Goal: Task Accomplishment & Management: Manage account settings

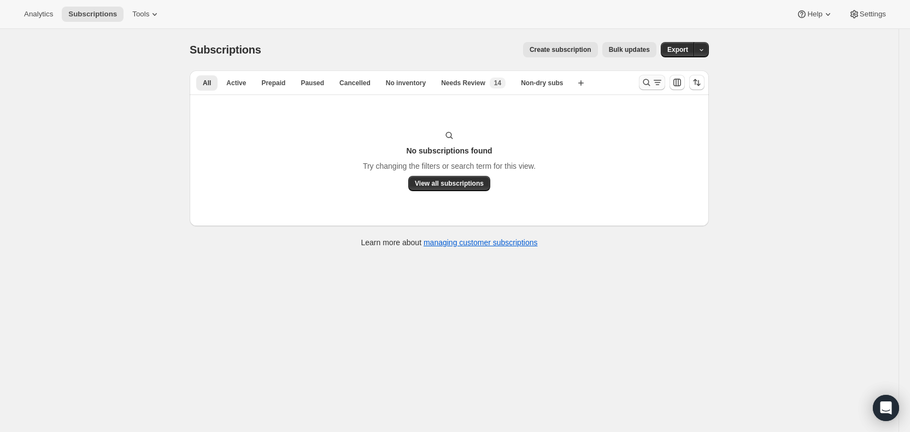
click at [652, 84] on icon "Search and filter results" at bounding box center [646, 82] width 11 height 11
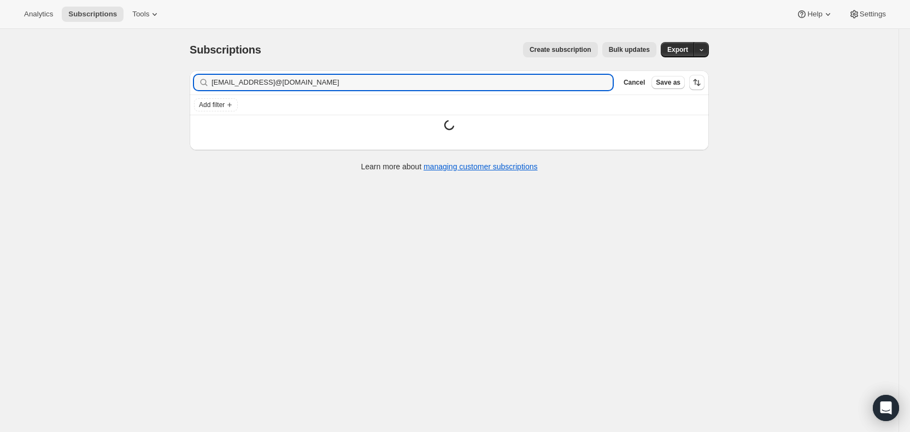
drag, startPoint x: 380, startPoint y: 84, endPoint x: 210, endPoint y: 86, distance: 170.0
click at [210, 83] on div "[EMAIL_ADDRESS]@[DOMAIN_NAME] Clear" at bounding box center [403, 82] width 419 height 15
type input "[EMAIL_ADDRESS][DOMAIN_NAME]"
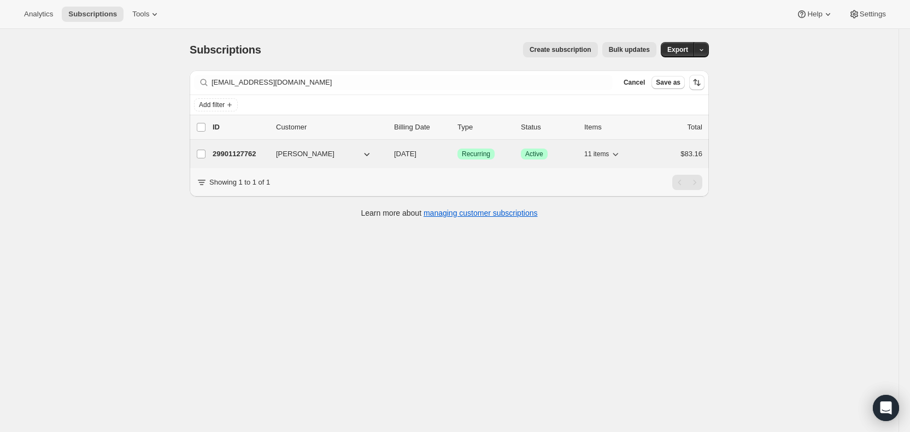
click at [416, 157] on span "[DATE]" at bounding box center [405, 154] width 22 height 8
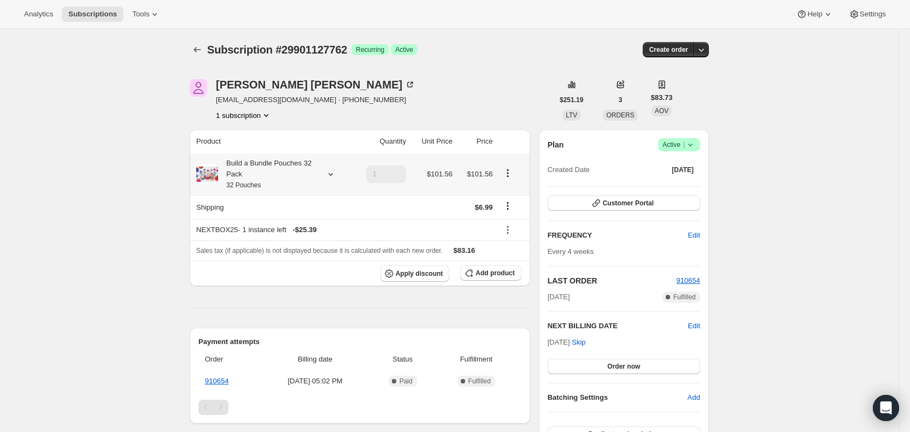
click at [336, 178] on icon at bounding box center [330, 174] width 11 height 11
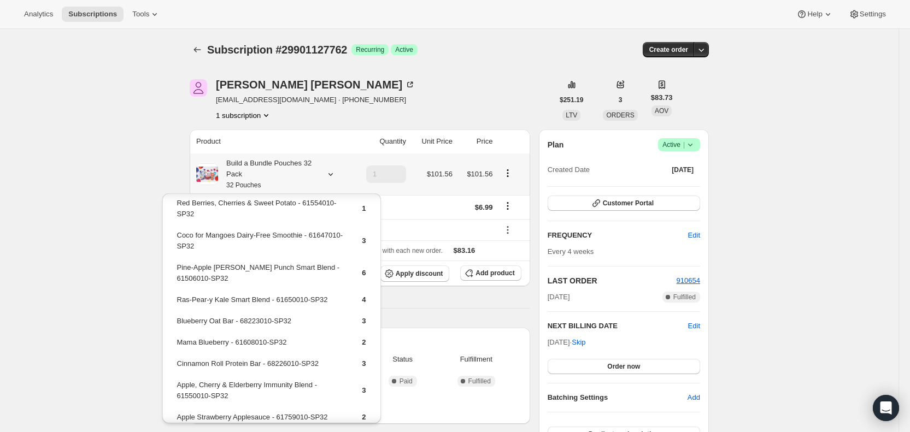
scroll to position [5, 0]
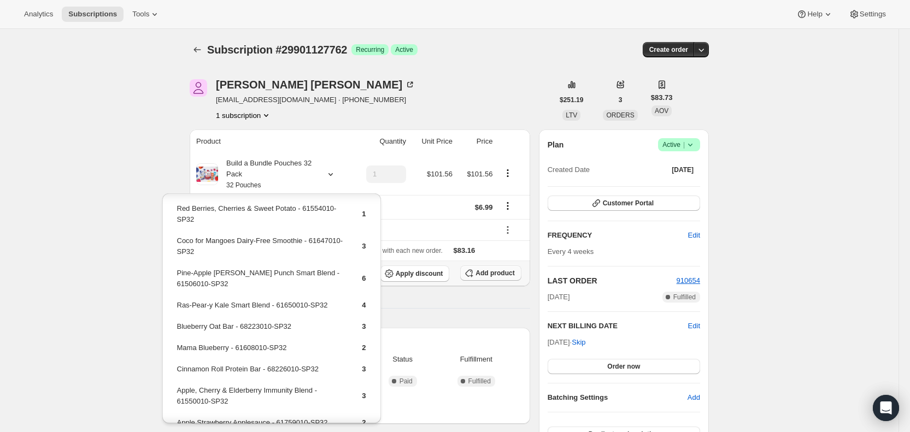
click at [498, 273] on span "Add product" at bounding box center [494, 273] width 39 height 9
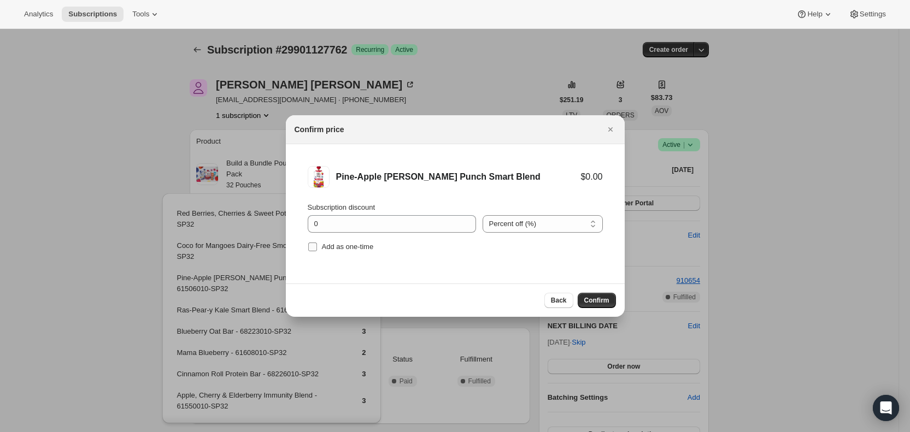
click at [313, 245] on input "Add as one-time" at bounding box center [312, 247] width 9 height 9
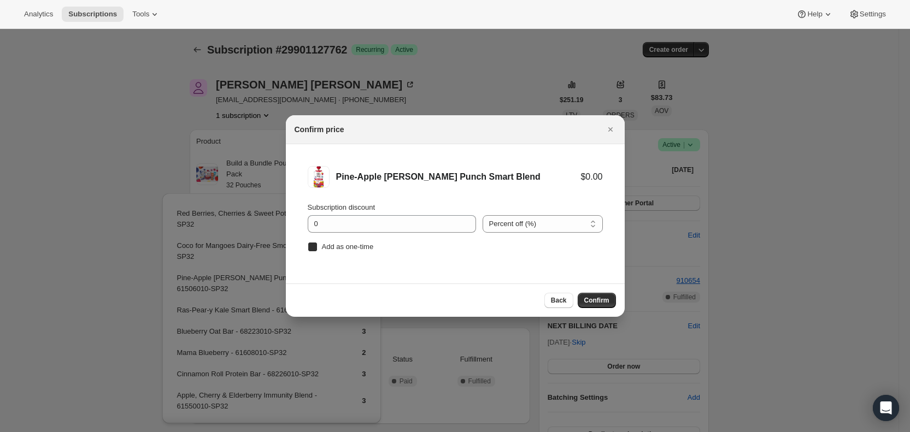
checkbox input "true"
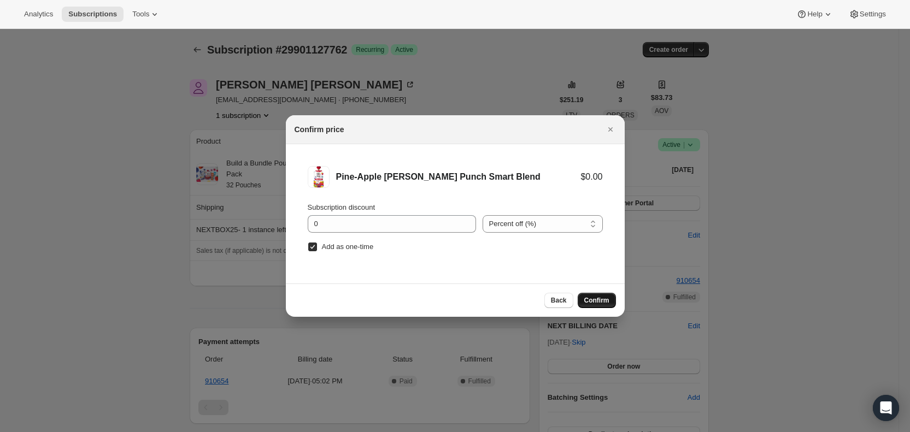
click at [589, 299] on span "Confirm" at bounding box center [596, 300] width 25 height 9
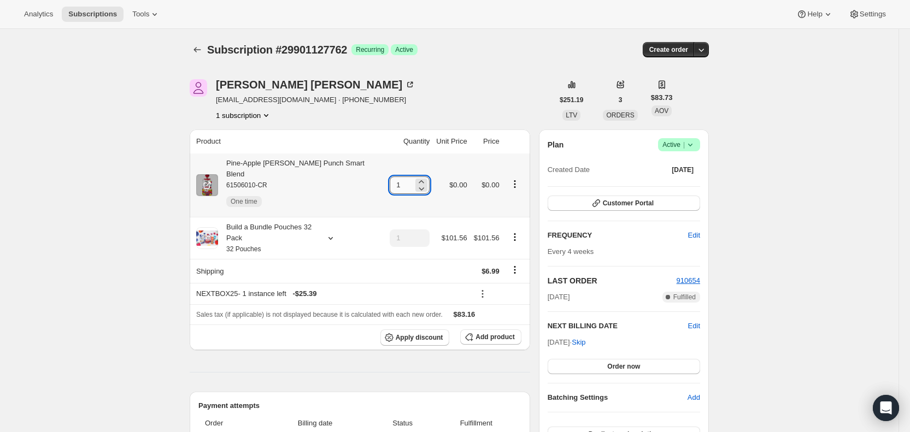
click at [390, 179] on input "1" at bounding box center [401, 185] width 23 height 17
type input "4"
click at [422, 333] on span "Apply discount" at bounding box center [420, 337] width 48 height 9
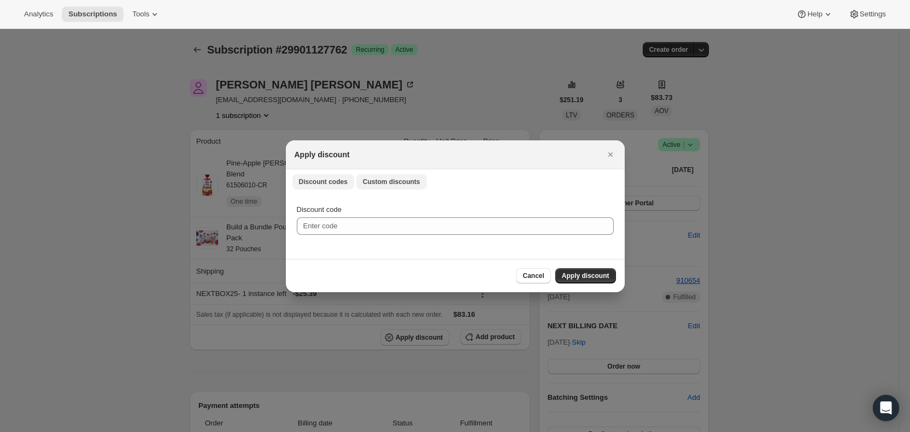
click at [380, 181] on span "Custom discounts" at bounding box center [391, 182] width 57 height 9
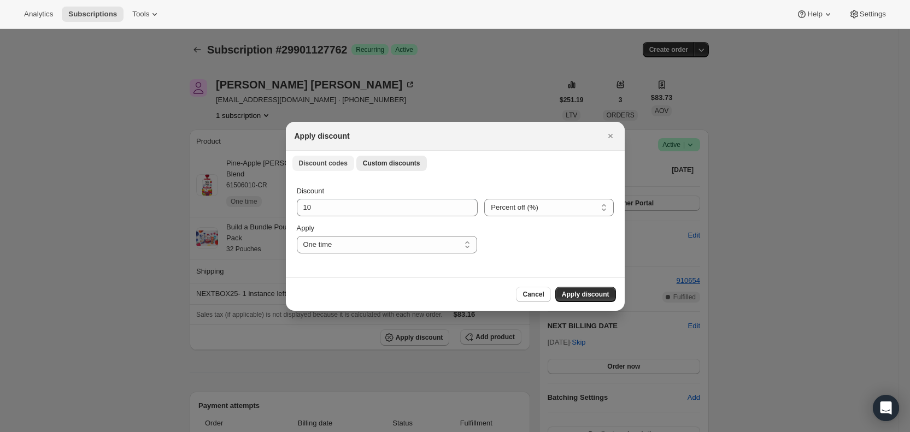
click at [317, 163] on span "Discount codes" at bounding box center [323, 163] width 49 height 9
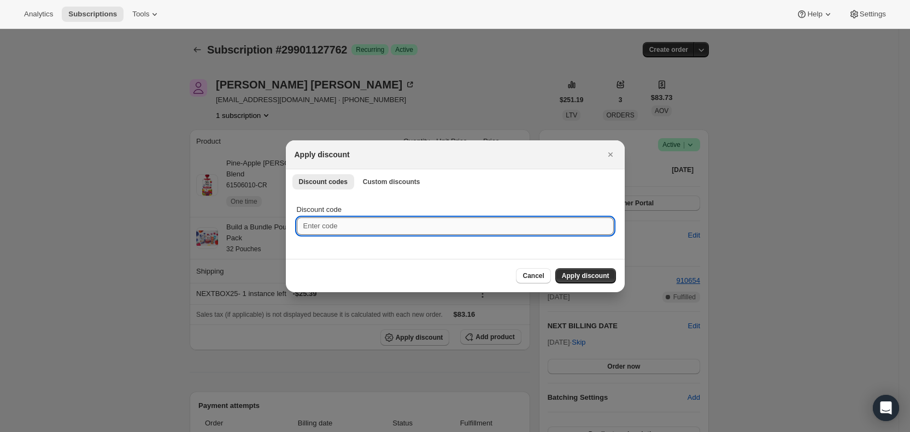
click at [333, 228] on input "Discount code" at bounding box center [455, 225] width 317 height 17
type input "cr_15"
click at [605, 277] on span "Apply discount" at bounding box center [586, 276] width 48 height 9
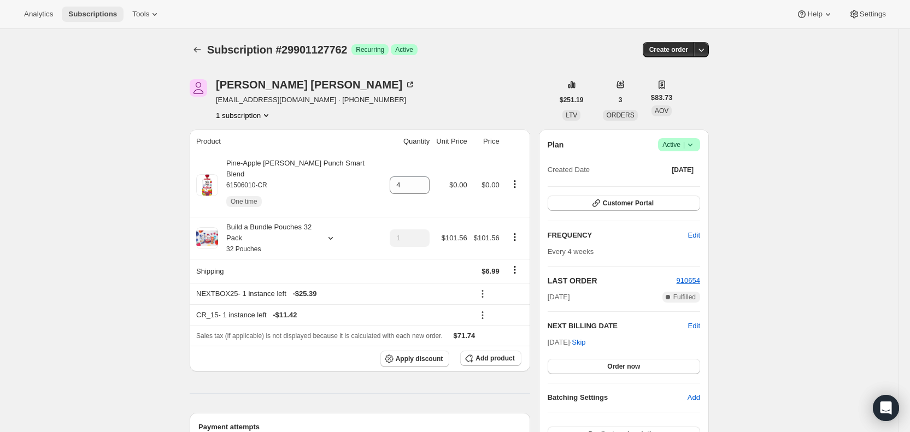
click at [85, 10] on span "Subscriptions" at bounding box center [92, 14] width 49 height 9
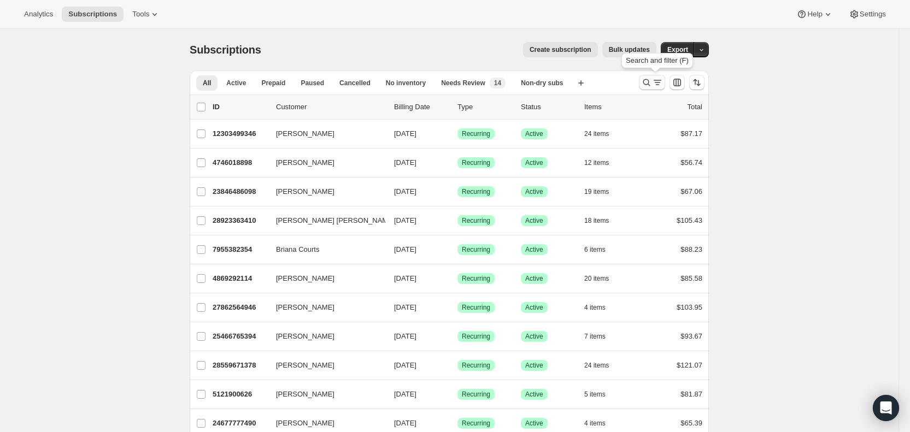
click at [650, 77] on icon "Search and filter results" at bounding box center [646, 82] width 11 height 11
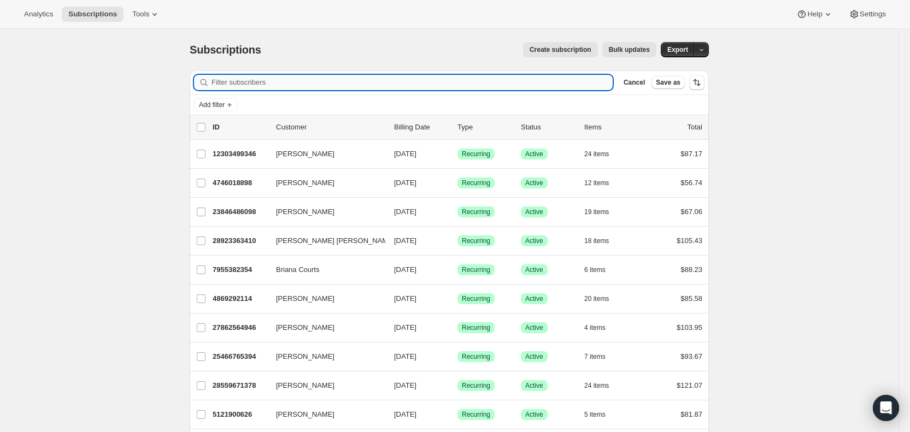
paste input "[EMAIL_ADDRESS][DOMAIN_NAME]"
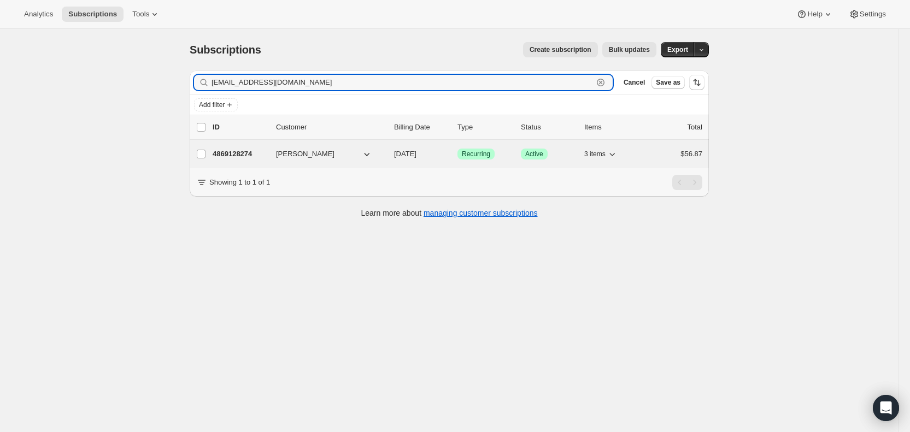
type input "[EMAIL_ADDRESS][DOMAIN_NAME]"
click at [416, 157] on span "[DATE]" at bounding box center [405, 154] width 22 height 8
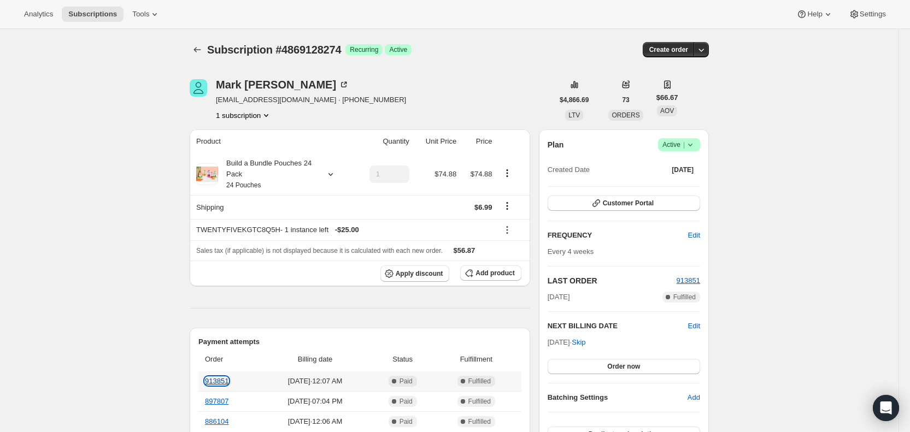
click at [218, 378] on link "913851" at bounding box center [216, 381] width 23 height 8
click at [83, 16] on span "Subscriptions" at bounding box center [92, 14] width 49 height 9
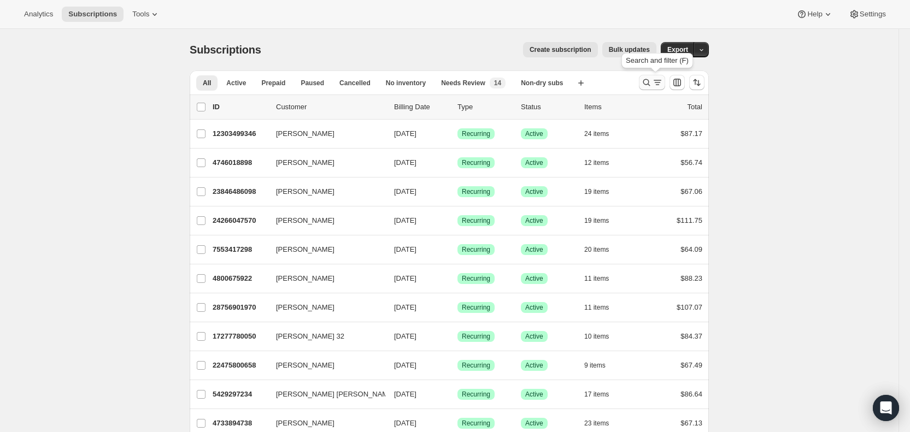
click at [663, 80] on icon "Search and filter results" at bounding box center [657, 82] width 11 height 11
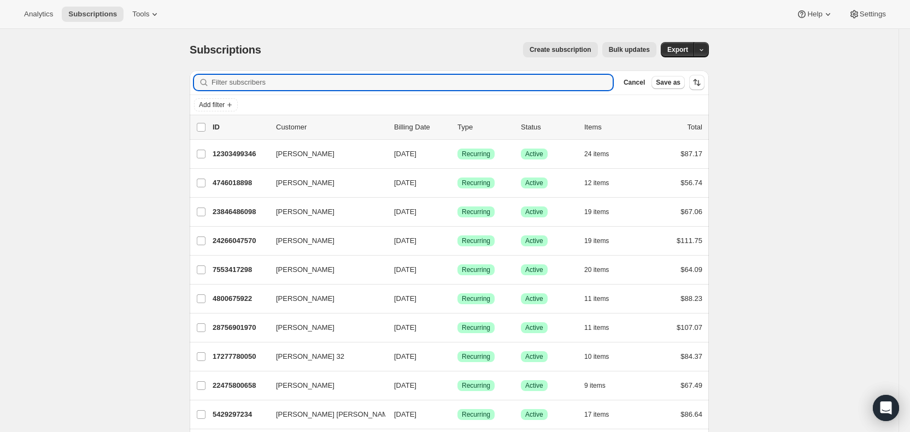
paste input "[EMAIL_ADDRESS][DOMAIN_NAME]"
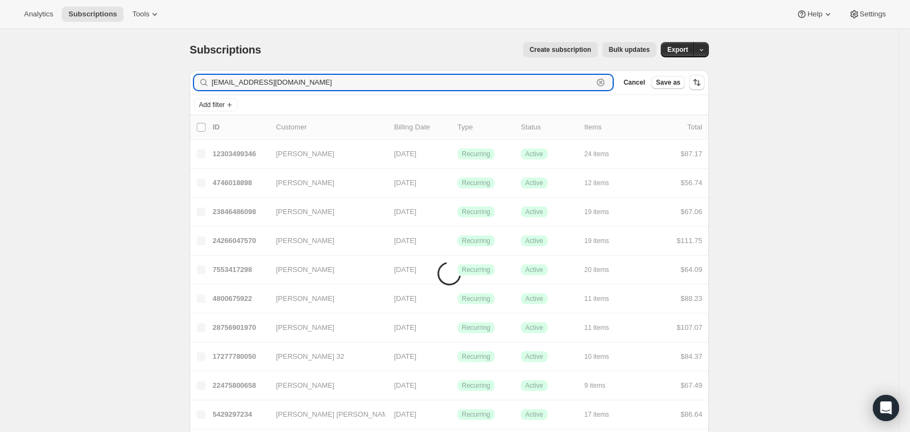
type input "[EMAIL_ADDRESS][DOMAIN_NAME]"
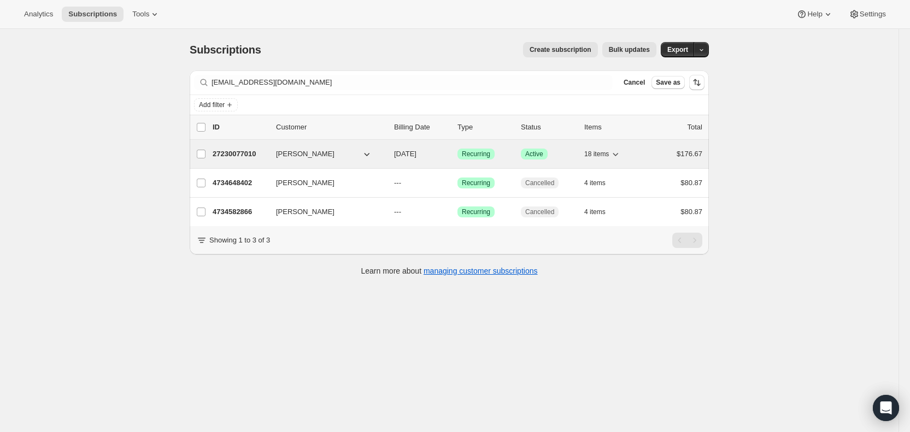
click at [416, 158] on span "[DATE]" at bounding box center [405, 154] width 22 height 8
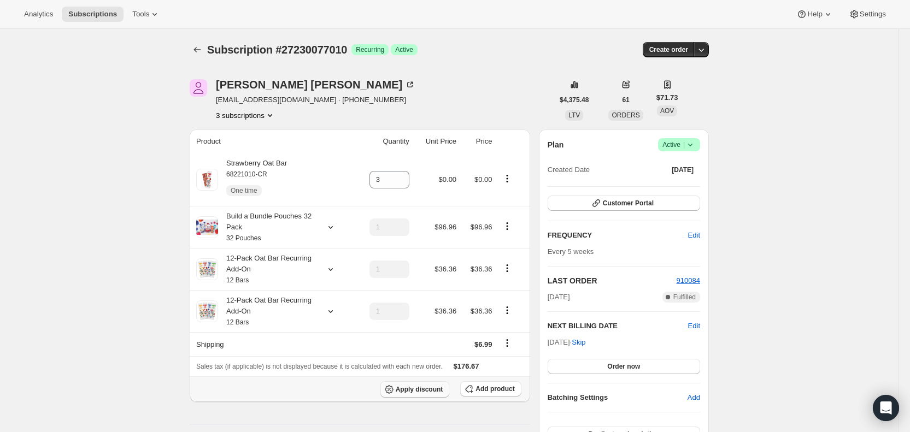
click at [422, 389] on span "Apply discount" at bounding box center [420, 389] width 48 height 9
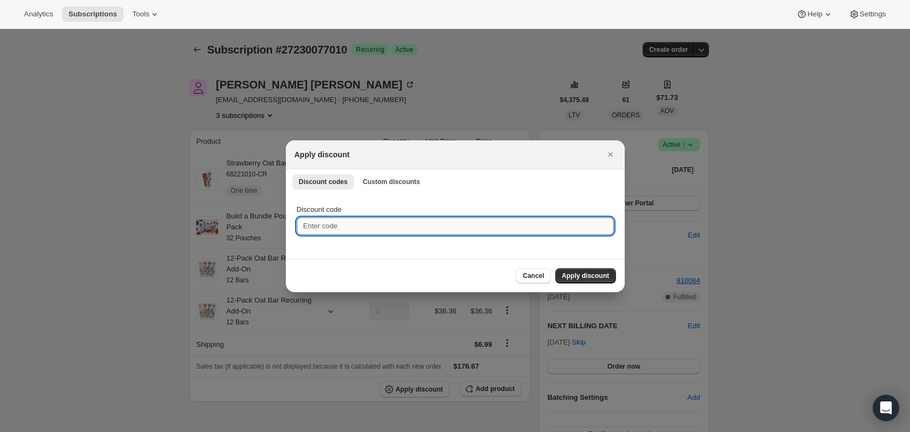
click at [330, 224] on input "Discount code" at bounding box center [455, 225] width 317 height 17
type input "nextbox25"
click at [587, 272] on span "Apply discount" at bounding box center [586, 276] width 48 height 9
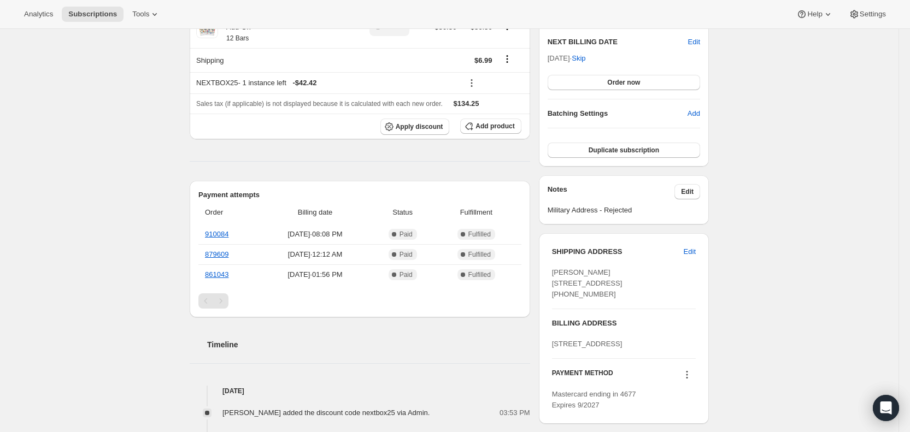
scroll to position [297, 0]
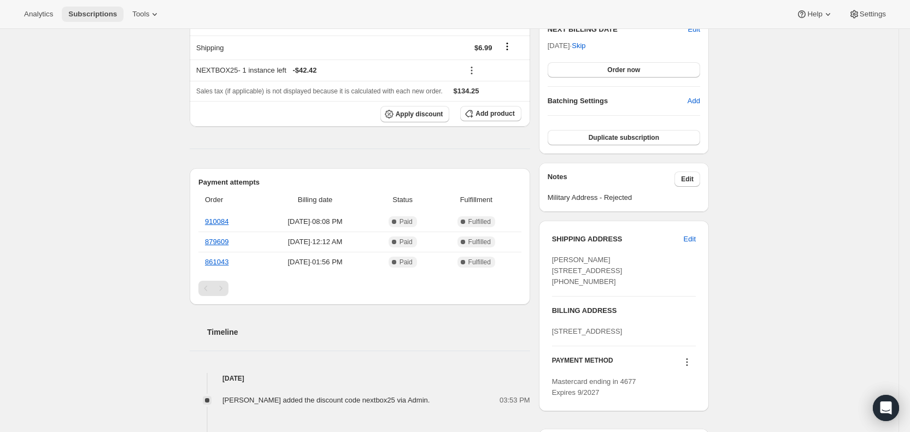
click at [93, 17] on span "Subscriptions" at bounding box center [92, 14] width 49 height 9
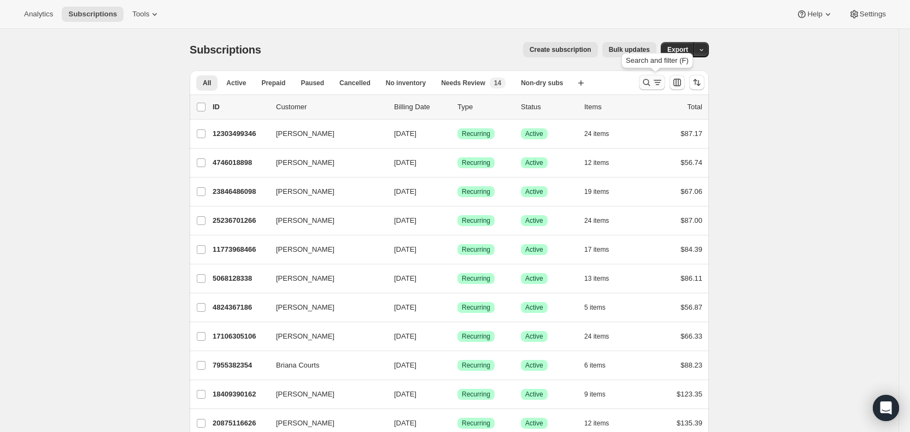
click at [658, 83] on icon "Search and filter results" at bounding box center [657, 82] width 11 height 11
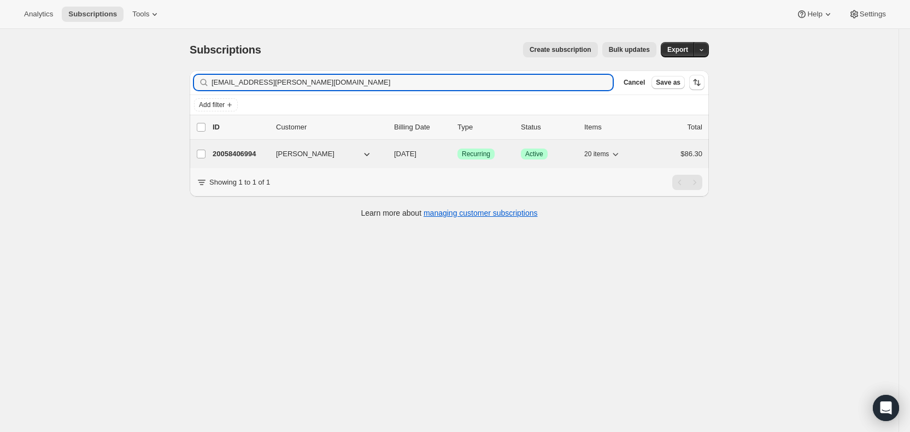
type input "[EMAIL_ADDRESS][PERSON_NAME][DOMAIN_NAME]"
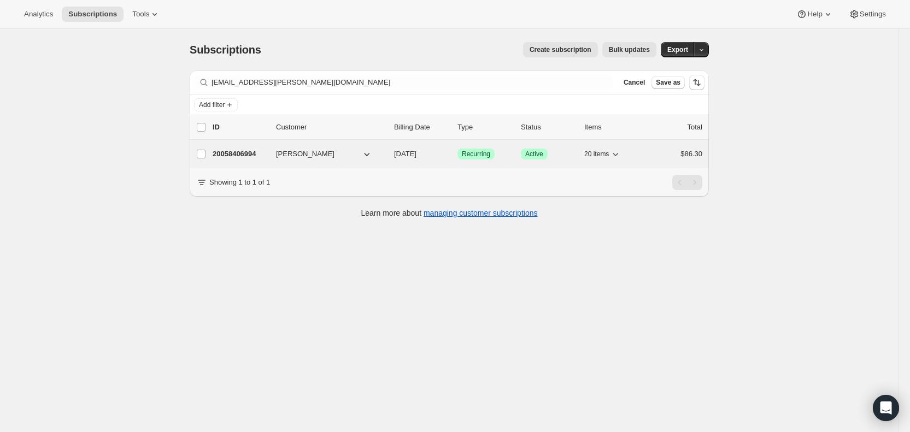
click at [410, 152] on span "[DATE]" at bounding box center [405, 154] width 22 height 8
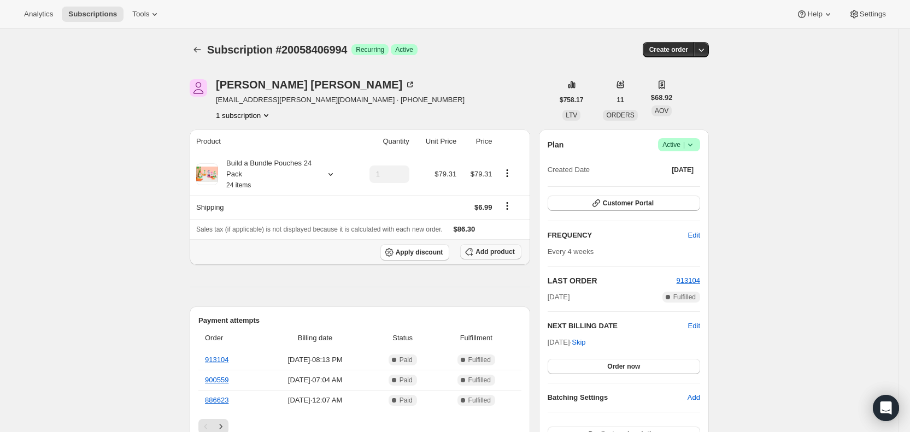
click at [513, 252] on span "Add product" at bounding box center [494, 252] width 39 height 9
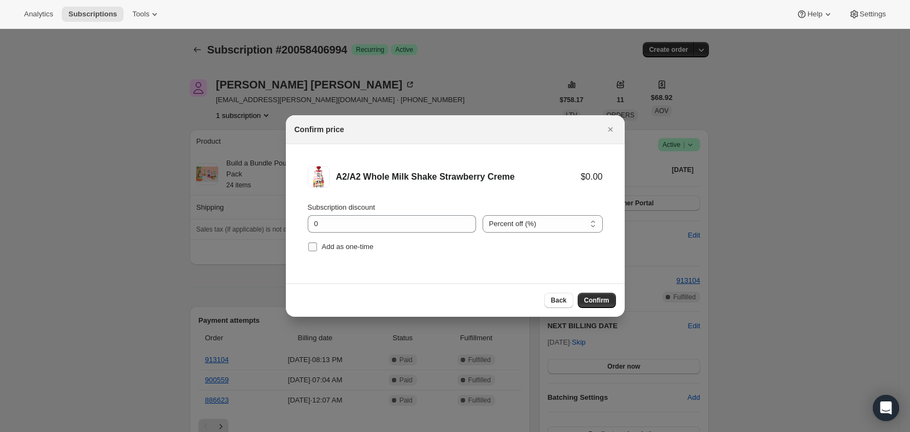
click at [312, 249] on input "Add as one-time" at bounding box center [312, 247] width 9 height 9
checkbox input "true"
click at [589, 302] on span "Confirm" at bounding box center [596, 300] width 25 height 9
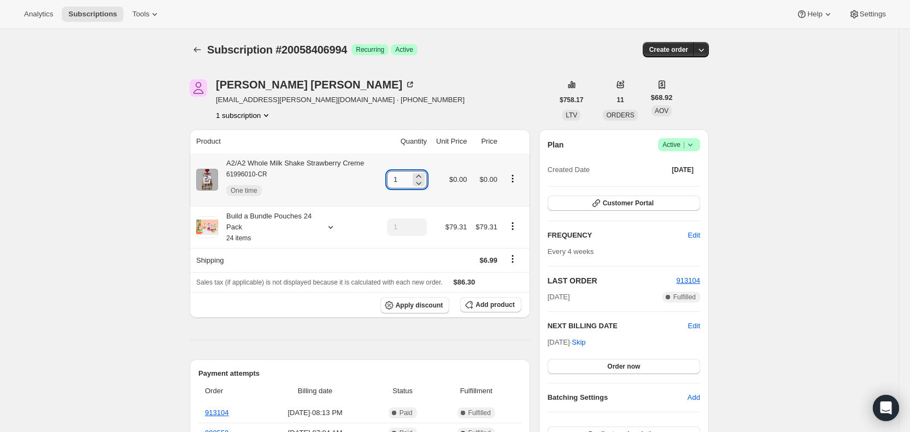
drag, startPoint x: 394, startPoint y: 179, endPoint x: 412, endPoint y: 179, distance: 18.0
click at [410, 179] on input "1" at bounding box center [398, 179] width 23 height 17
type input "3"
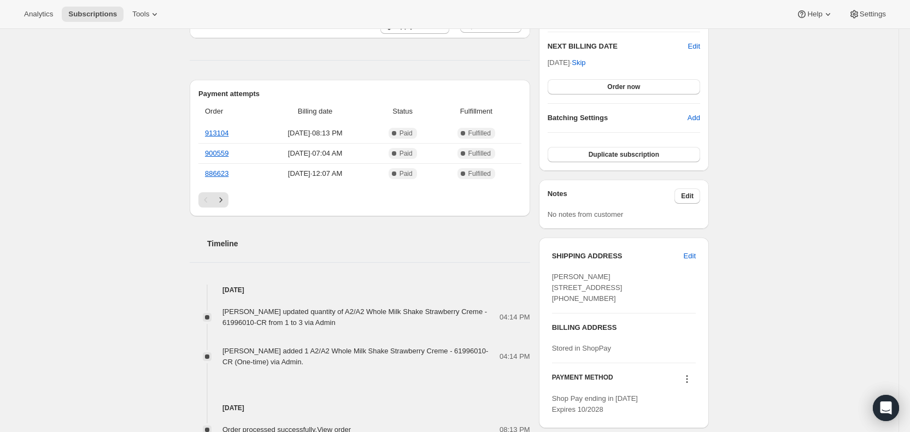
scroll to position [283, 0]
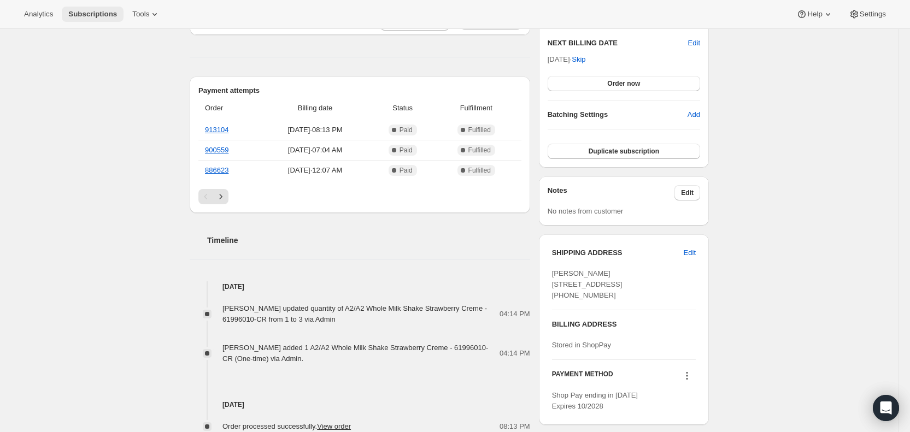
drag, startPoint x: 79, startPoint y: 11, endPoint x: 88, endPoint y: 15, distance: 9.3
click at [86, 14] on span "Subscriptions" at bounding box center [92, 14] width 49 height 9
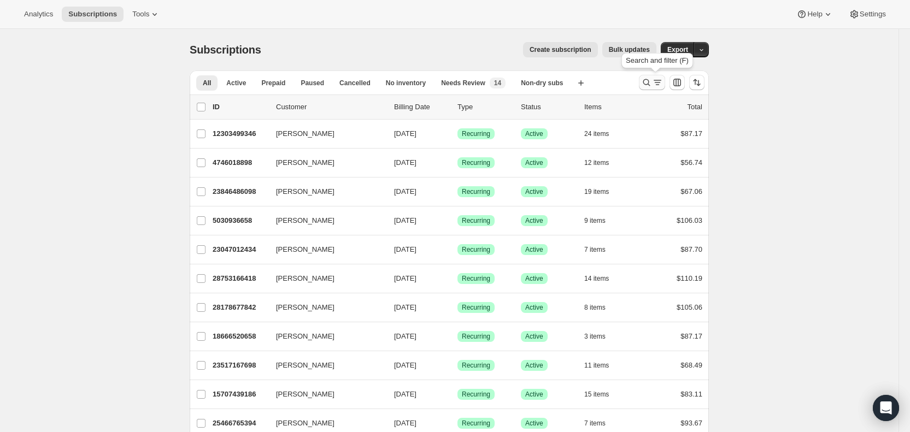
click at [661, 80] on icon "Search and filter results" at bounding box center [658, 80] width 8 height 1
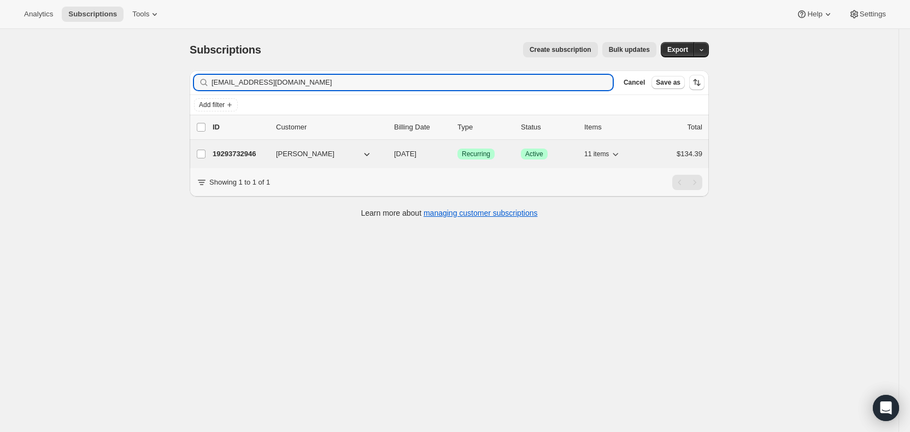
type input "[EMAIL_ADDRESS][DOMAIN_NAME]"
click at [414, 154] on span "[DATE]" at bounding box center [405, 154] width 22 height 8
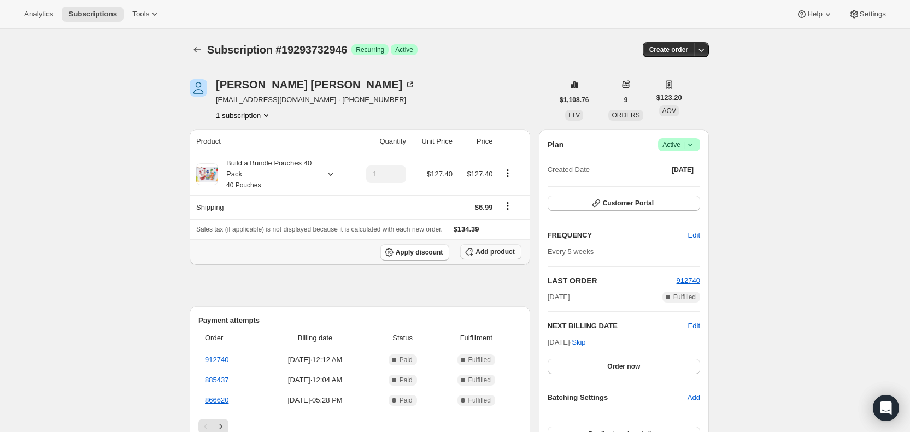
click at [483, 250] on span "Add product" at bounding box center [494, 252] width 39 height 9
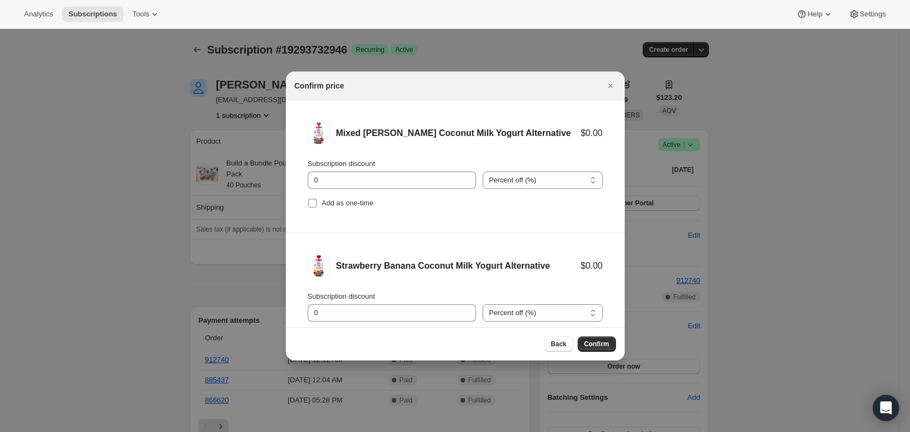
click at [315, 199] on input "Add as one-time" at bounding box center [312, 203] width 9 height 9
checkbox input "true"
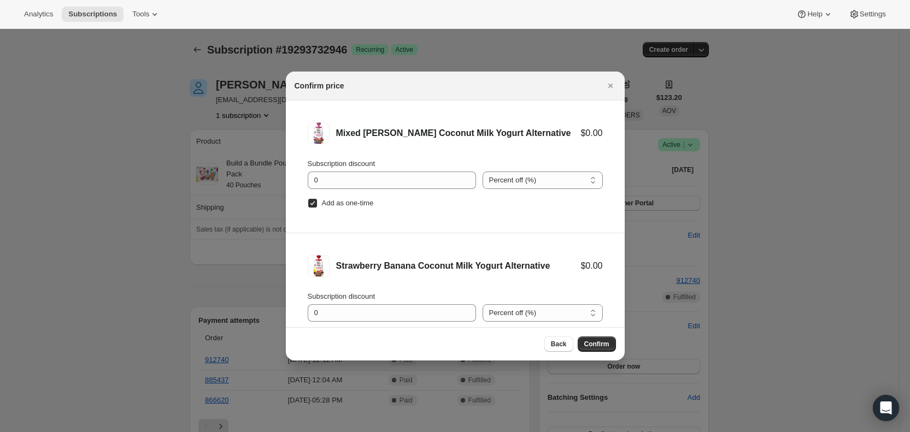
scroll to position [45, 0]
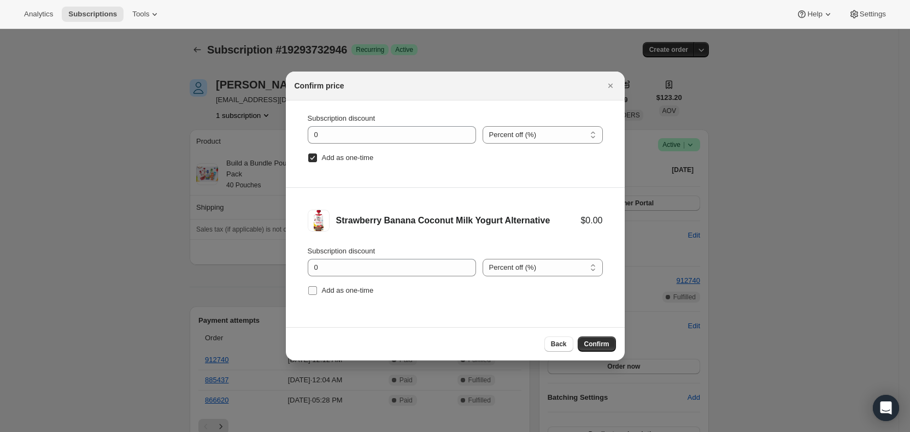
click at [316, 290] on input "Add as one-time" at bounding box center [312, 290] width 9 height 9
checkbox input "true"
click at [608, 344] on span "Confirm" at bounding box center [596, 344] width 25 height 9
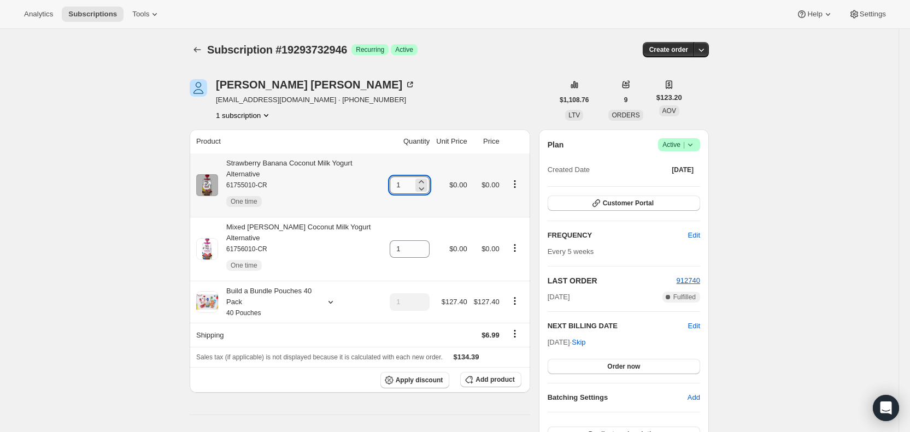
drag, startPoint x: 399, startPoint y: 186, endPoint x: 407, endPoint y: 185, distance: 7.7
click at [407, 185] on input "1" at bounding box center [401, 185] width 23 height 17
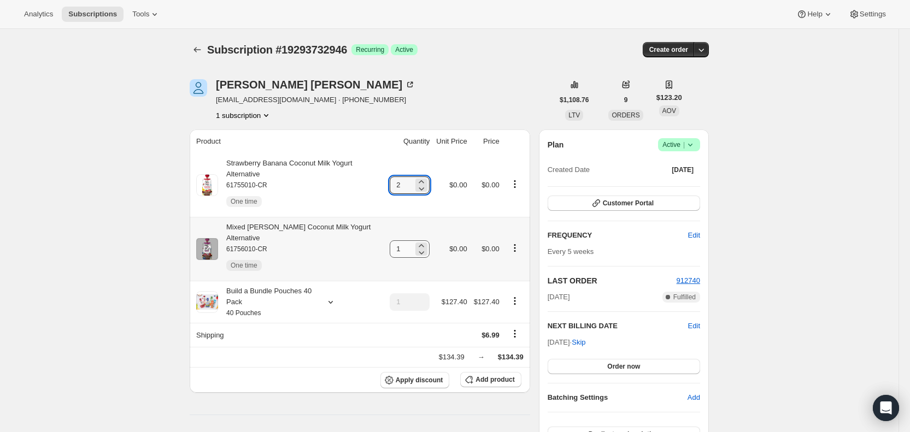
type input "2"
drag, startPoint x: 402, startPoint y: 244, endPoint x: 411, endPoint y: 242, distance: 10.1
click at [411, 242] on input "1" at bounding box center [401, 248] width 23 height 17
type input "3"
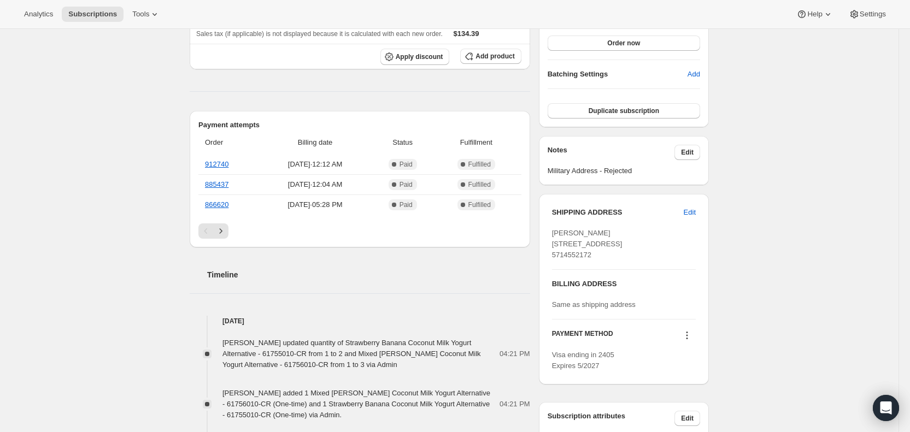
scroll to position [342, 0]
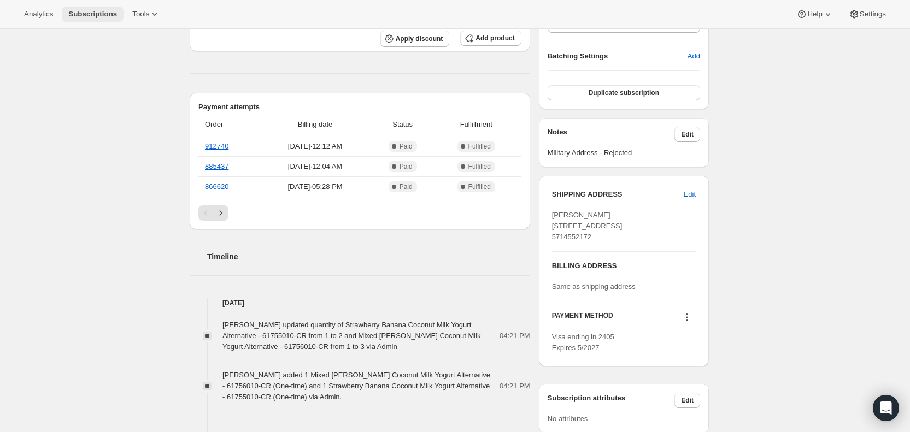
click at [83, 15] on span "Subscriptions" at bounding box center [92, 14] width 49 height 9
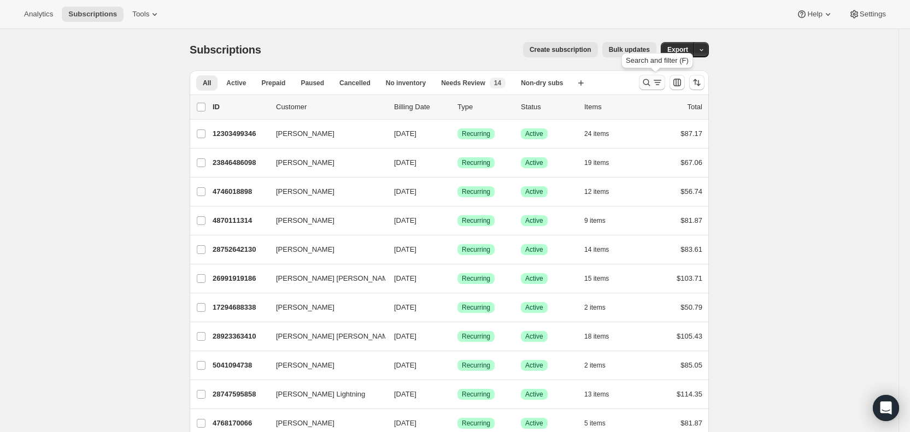
click at [657, 80] on icon "Search and filter results" at bounding box center [657, 82] width 11 height 11
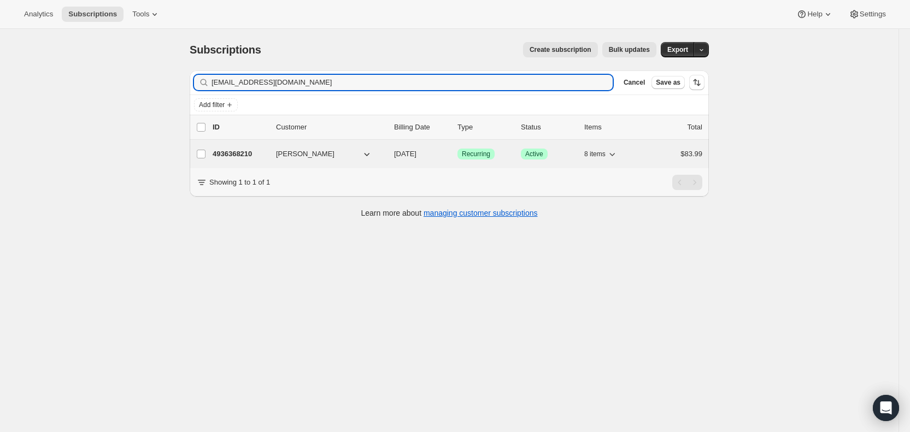
type input "[EMAIL_ADDRESS][DOMAIN_NAME]"
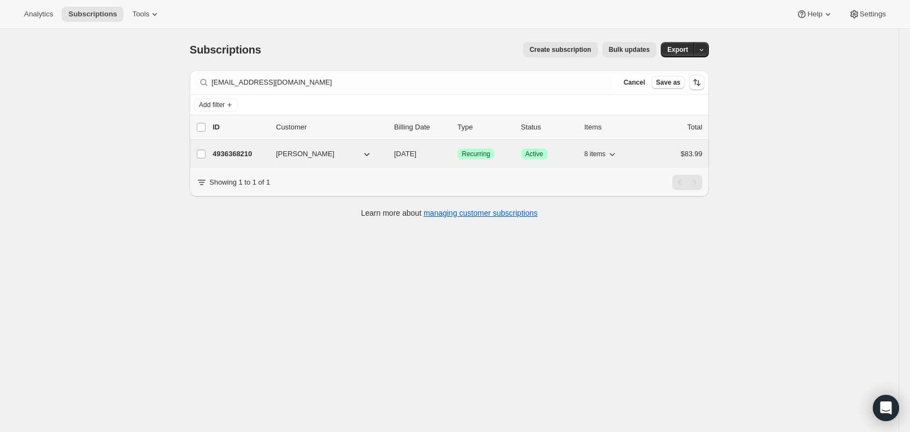
click at [416, 154] on span "[DATE]" at bounding box center [405, 154] width 22 height 8
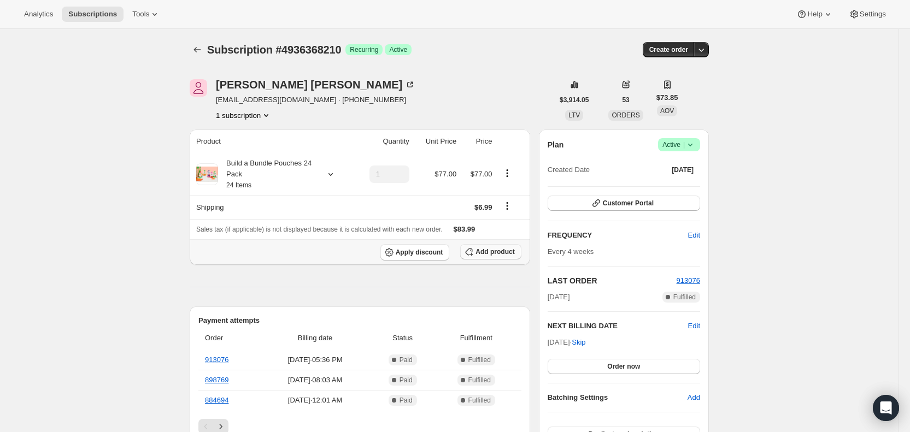
click at [501, 251] on span "Add product" at bounding box center [494, 252] width 39 height 9
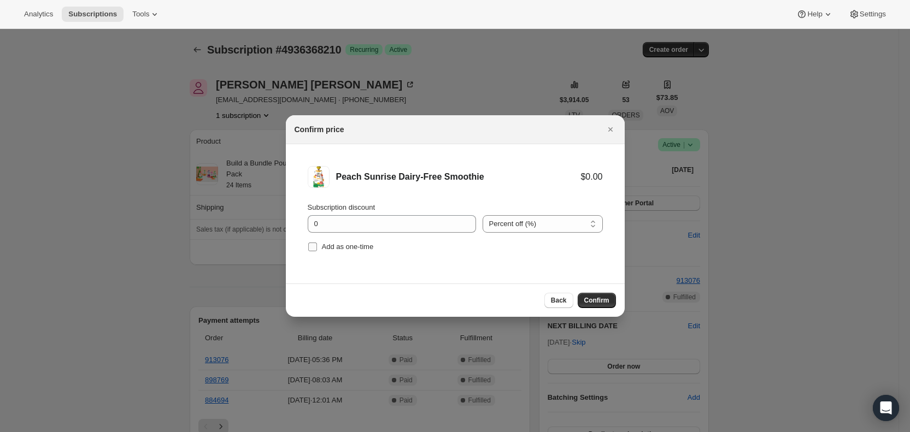
click at [343, 248] on span "Add as one-time" at bounding box center [348, 247] width 52 height 8
click at [317, 248] on input "Add as one-time" at bounding box center [312, 247] width 9 height 9
checkbox input "true"
click at [598, 297] on span "Confirm" at bounding box center [596, 300] width 25 height 9
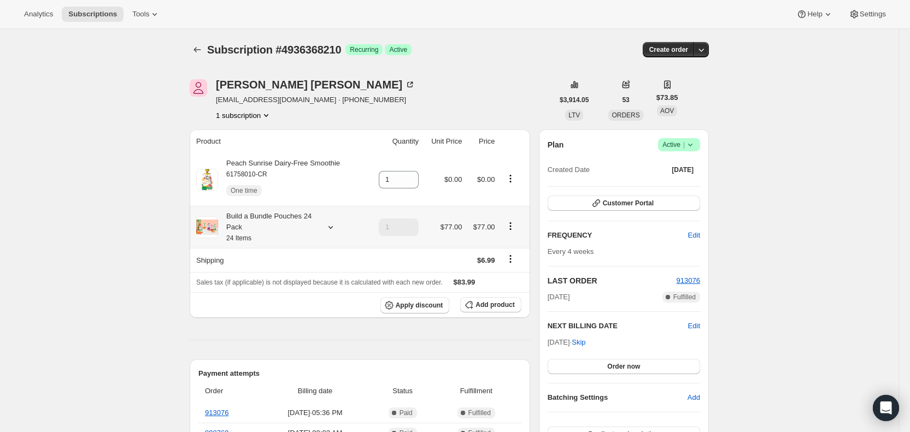
click at [336, 226] on icon at bounding box center [330, 227] width 11 height 11
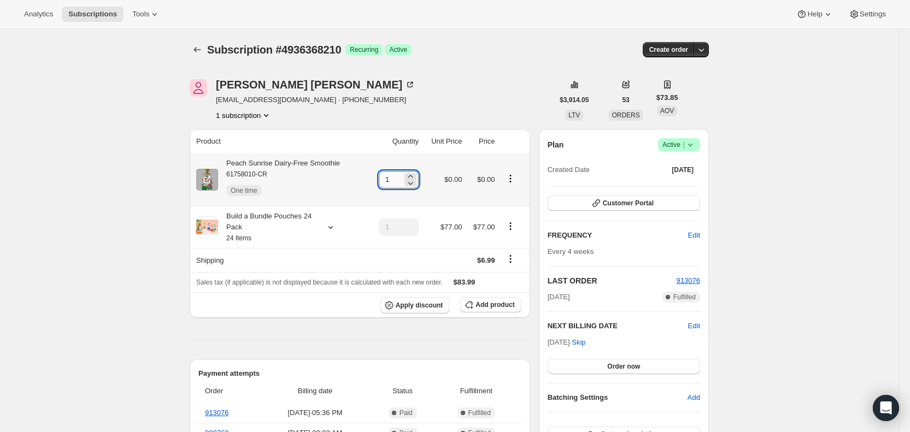
drag, startPoint x: 384, startPoint y: 179, endPoint x: 394, endPoint y: 179, distance: 10.4
click at [394, 179] on input "1" at bounding box center [390, 179] width 23 height 17
type input "6"
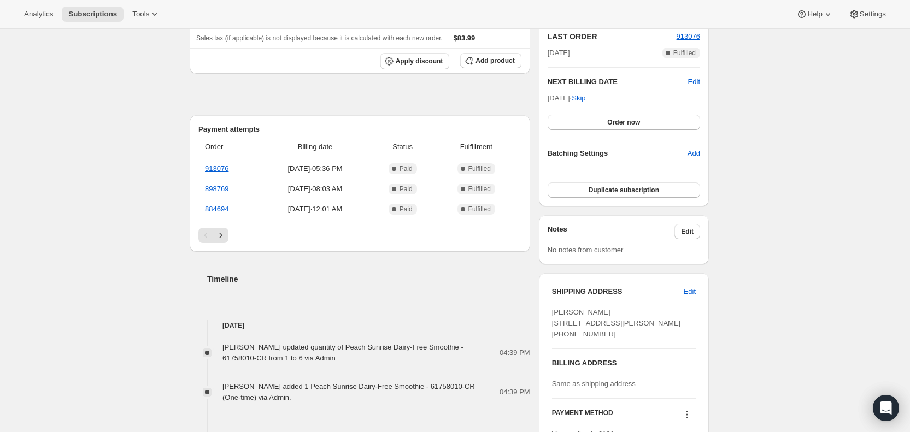
scroll to position [260, 0]
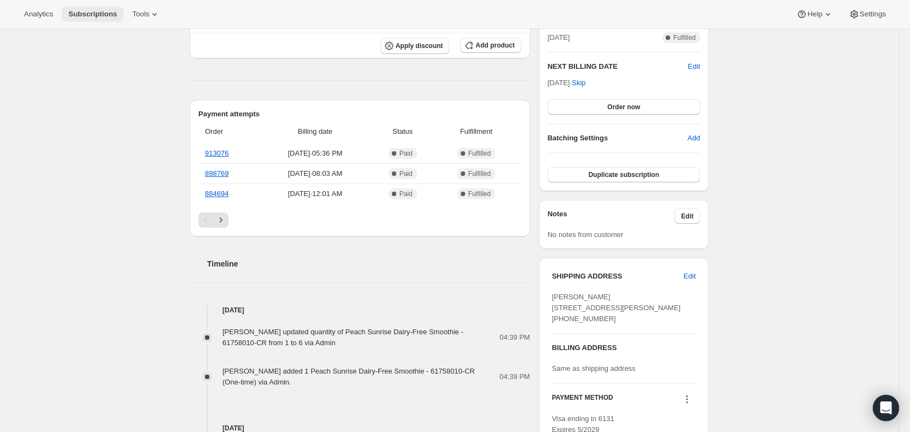
click at [97, 17] on span "Subscriptions" at bounding box center [92, 14] width 49 height 9
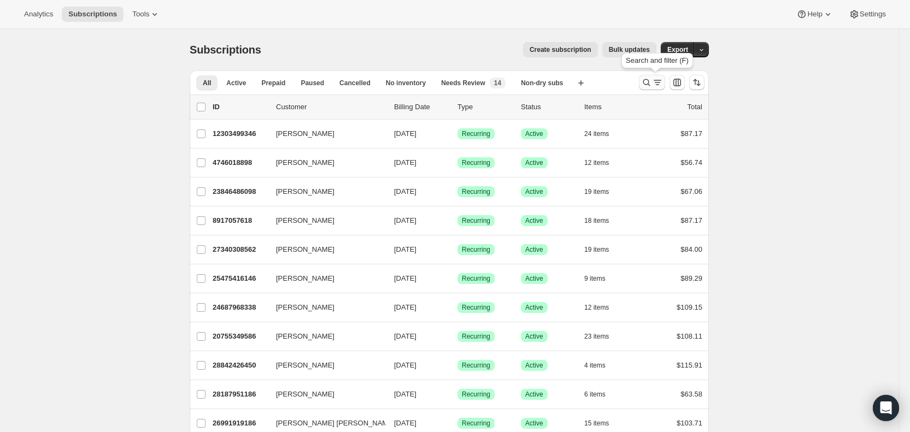
click at [661, 83] on icon "Search and filter results" at bounding box center [658, 82] width 6 height 1
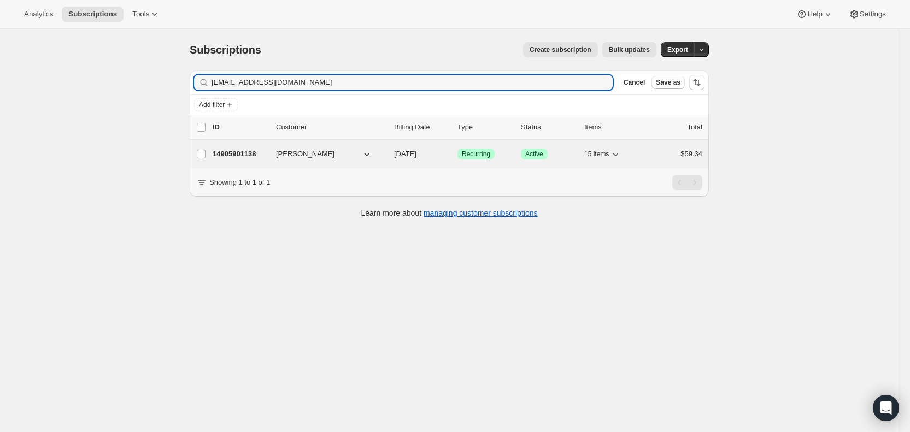
type input "[EMAIL_ADDRESS][DOMAIN_NAME]"
click at [416, 154] on span "[DATE]" at bounding box center [405, 154] width 22 height 8
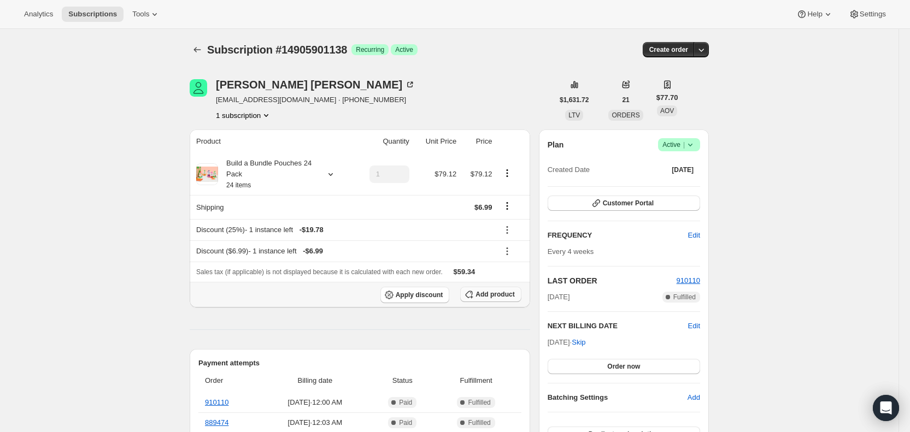
click at [488, 293] on span "Add product" at bounding box center [494, 294] width 39 height 9
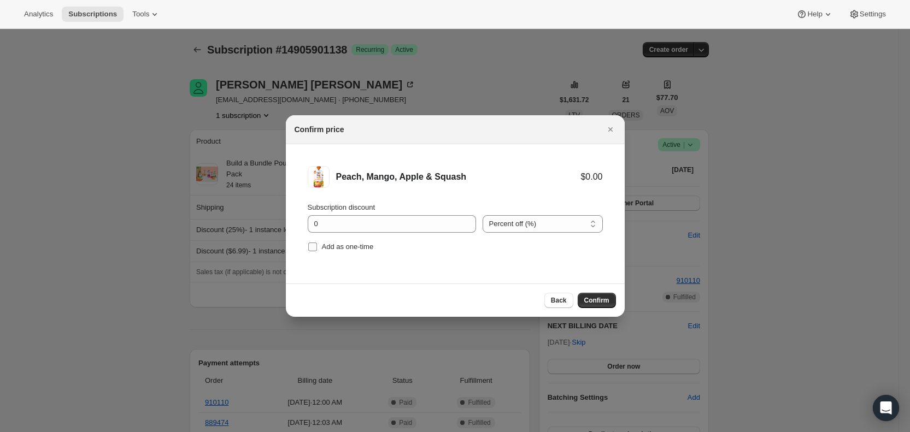
click at [314, 243] on input "Add as one-time" at bounding box center [312, 247] width 9 height 9
checkbox input "true"
click at [599, 300] on span "Confirm" at bounding box center [596, 300] width 25 height 9
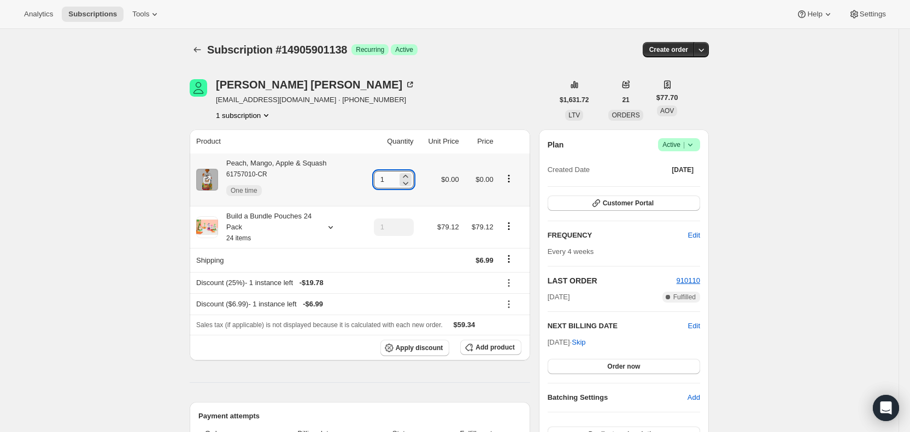
drag, startPoint x: 381, startPoint y: 180, endPoint x: 393, endPoint y: 183, distance: 12.2
click at [393, 183] on input "1" at bounding box center [385, 179] width 23 height 17
type input "4"
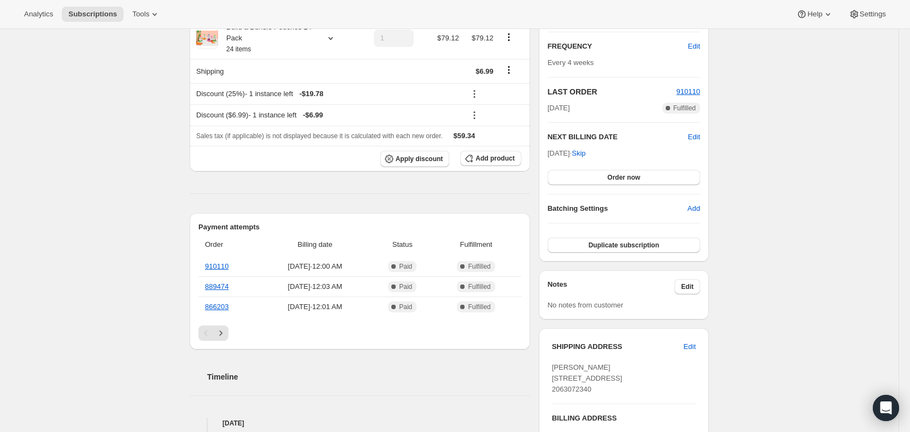
scroll to position [295, 0]
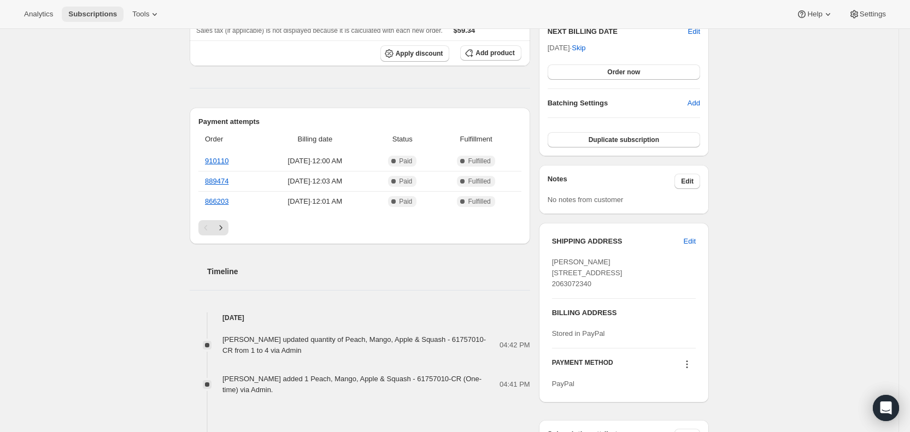
click at [91, 15] on span "Subscriptions" at bounding box center [92, 14] width 49 height 9
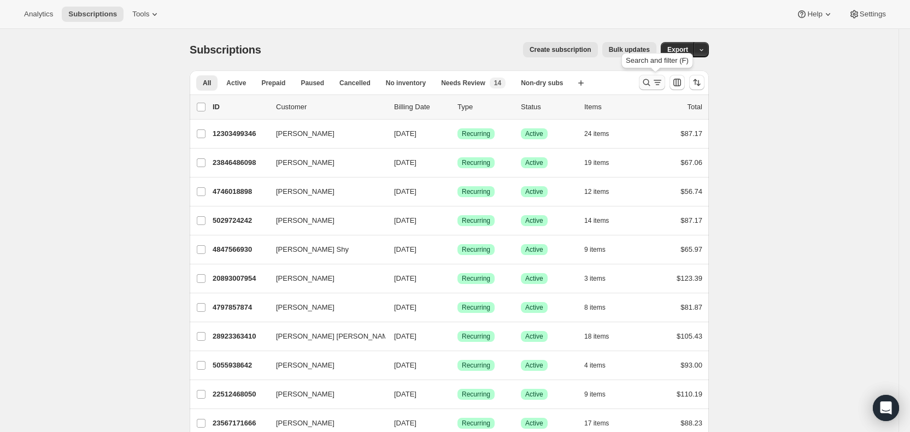
click at [652, 84] on icon "Search and filter results" at bounding box center [646, 82] width 11 height 11
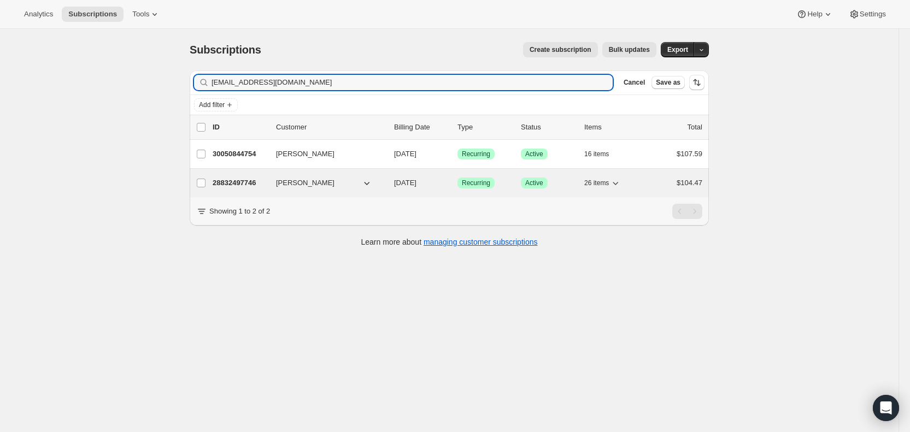
type input "[EMAIL_ADDRESS][DOMAIN_NAME]"
click at [416, 183] on span "[DATE]" at bounding box center [405, 183] width 22 height 8
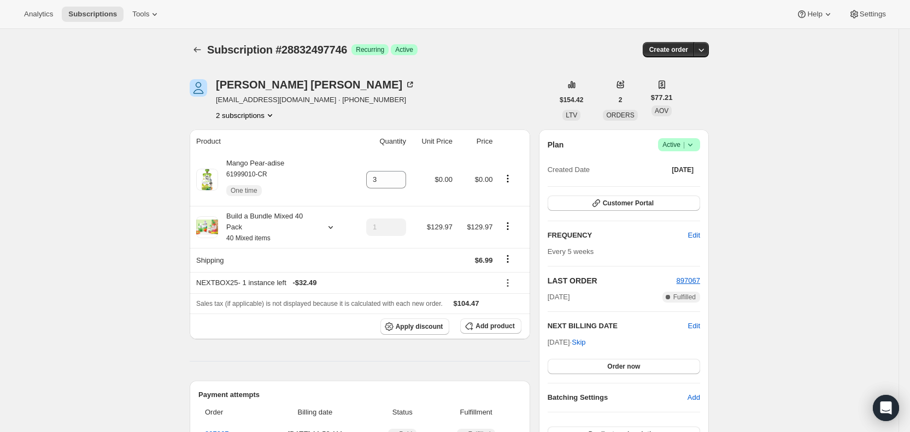
click at [243, 115] on button "2 subscriptions" at bounding box center [246, 115] width 60 height 11
click at [234, 150] on span "30050844754" at bounding box center [234, 154] width 44 height 8
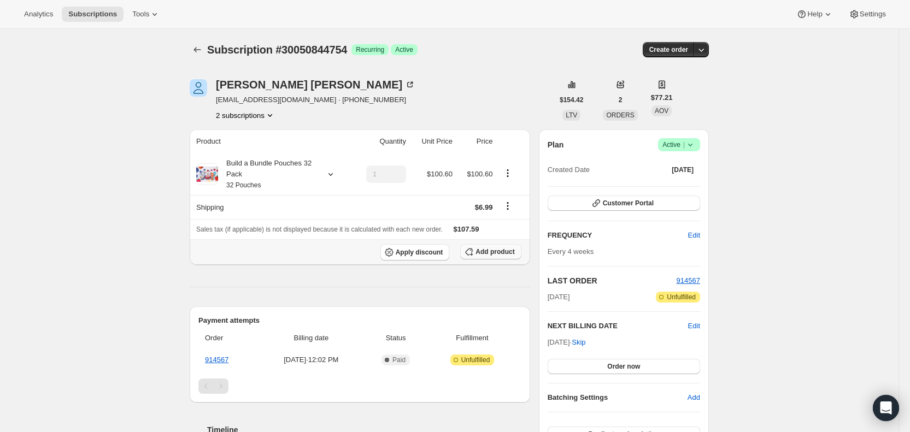
click at [496, 248] on span "Add product" at bounding box center [494, 252] width 39 height 9
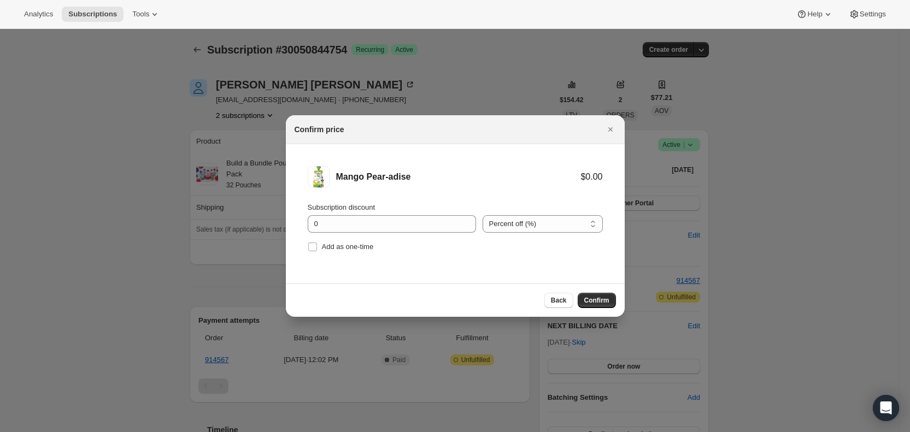
drag, startPoint x: 308, startPoint y: 243, endPoint x: 404, endPoint y: 266, distance: 98.9
click at [310, 243] on input "Add as one-time" at bounding box center [312, 247] width 9 height 9
checkbox input "true"
click at [607, 301] on span "Confirm" at bounding box center [596, 300] width 25 height 9
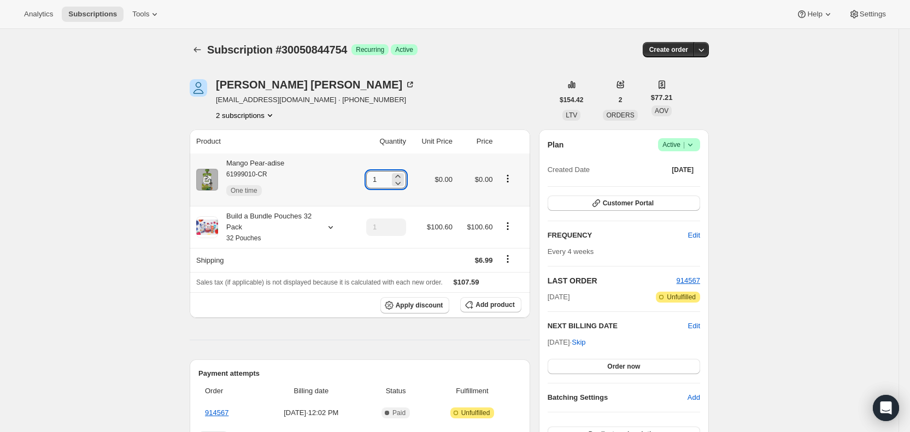
drag, startPoint x: 375, startPoint y: 185, endPoint x: 390, endPoint y: 183, distance: 14.9
click at [390, 183] on input "1" at bounding box center [377, 179] width 23 height 17
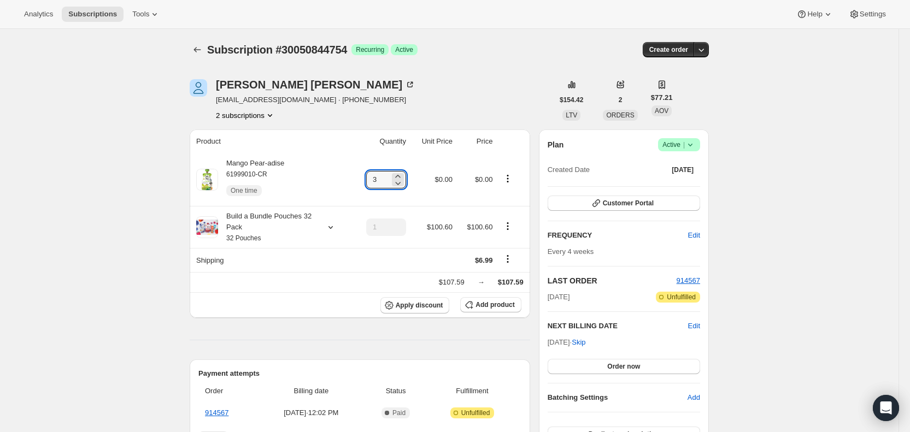
type input "3"
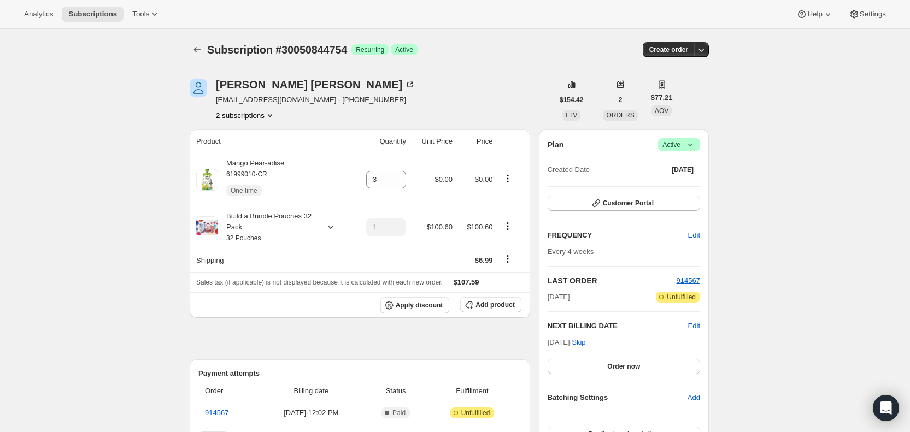
click at [264, 115] on button "2 subscriptions" at bounding box center [246, 115] width 60 height 11
click at [255, 133] on span "28832497746" at bounding box center [250, 136] width 76 height 11
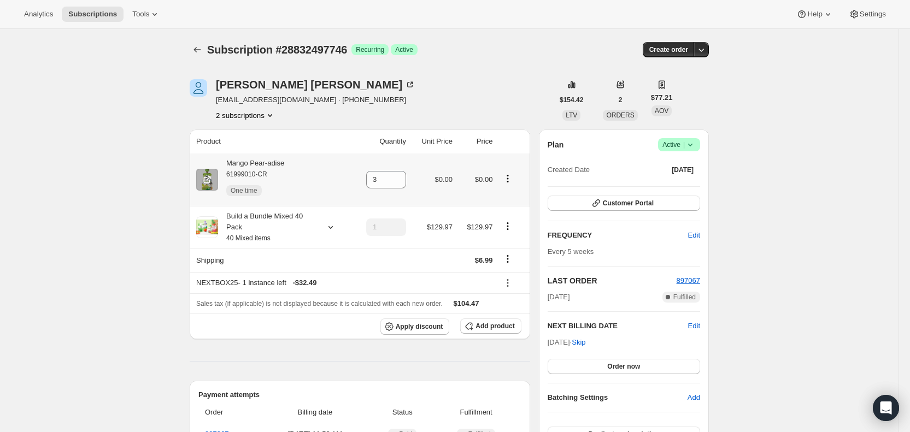
click at [513, 181] on icon "Product actions" at bounding box center [507, 178] width 11 height 11
click at [507, 237] on span "Remove" at bounding box center [511, 237] width 67 height 11
type input "0"
drag, startPoint x: 468, startPoint y: 64, endPoint x: 520, endPoint y: 5, distance: 78.2
click at [481, 51] on div "Subscription #28832497746. This page is ready Subscription #28832497746 Success…" at bounding box center [449, 50] width 519 height 42
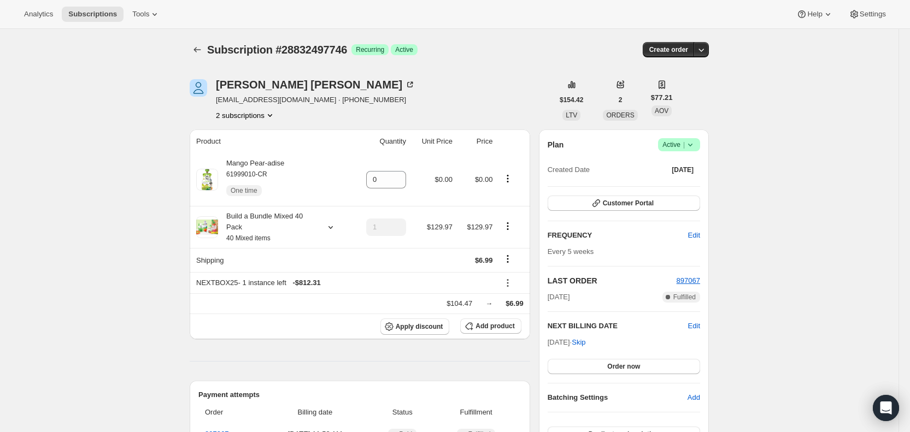
drag, startPoint x: 483, startPoint y: 57, endPoint x: 521, endPoint y: 0, distance: 69.0
click at [483, 56] on div "Subscription #28832497746. This page is ready Subscription #28832497746 Success…" at bounding box center [449, 50] width 519 height 42
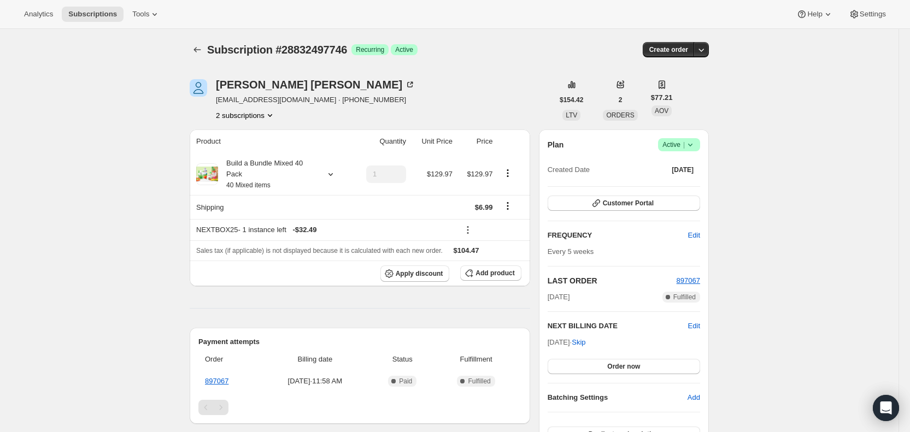
click at [266, 116] on button "2 subscriptions" at bounding box center [246, 115] width 60 height 11
click at [252, 152] on span "30050844754" at bounding box center [234, 154] width 44 height 8
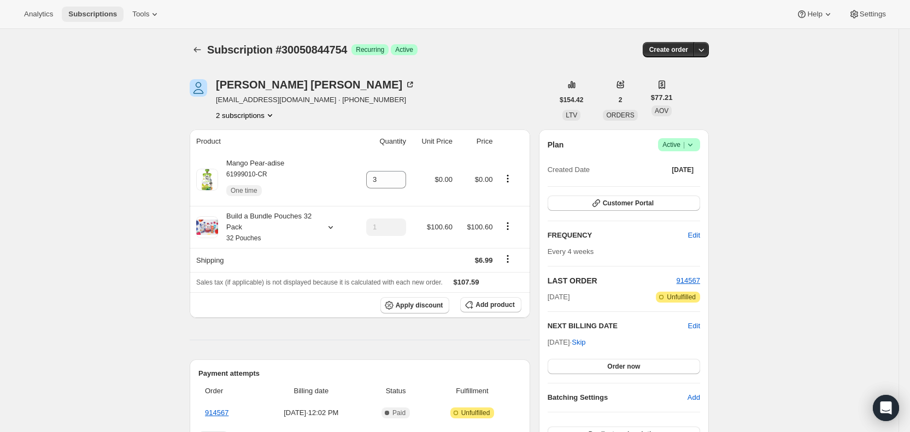
click at [100, 12] on span "Subscriptions" at bounding box center [92, 14] width 49 height 9
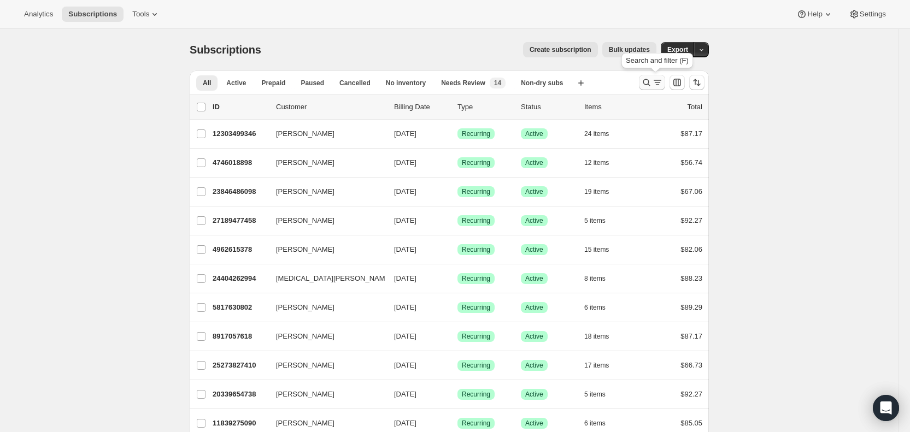
click at [661, 77] on icon "Search and filter results" at bounding box center [657, 82] width 11 height 11
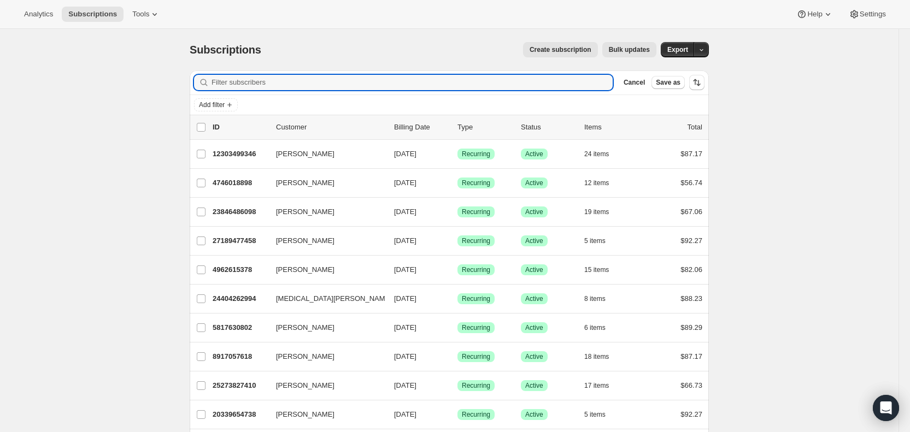
paste input "[PERSON_NAME][EMAIL_ADDRESS][PERSON_NAME][DOMAIN_NAME]"
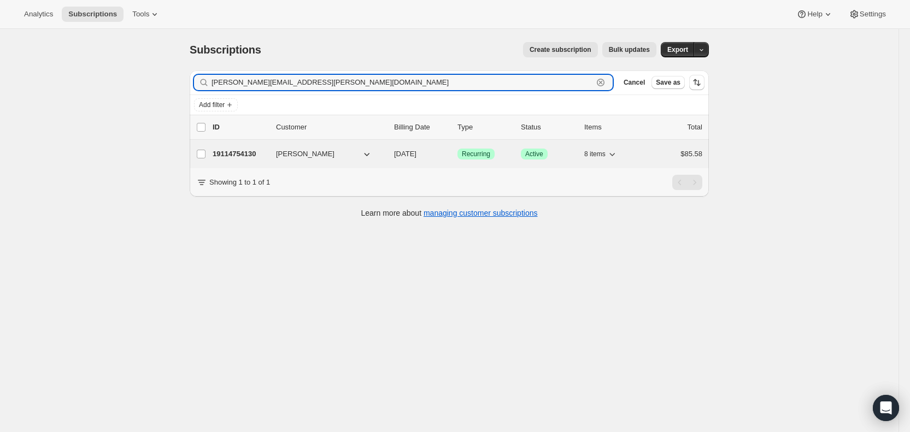
type input "[PERSON_NAME][EMAIL_ADDRESS][PERSON_NAME][DOMAIN_NAME]"
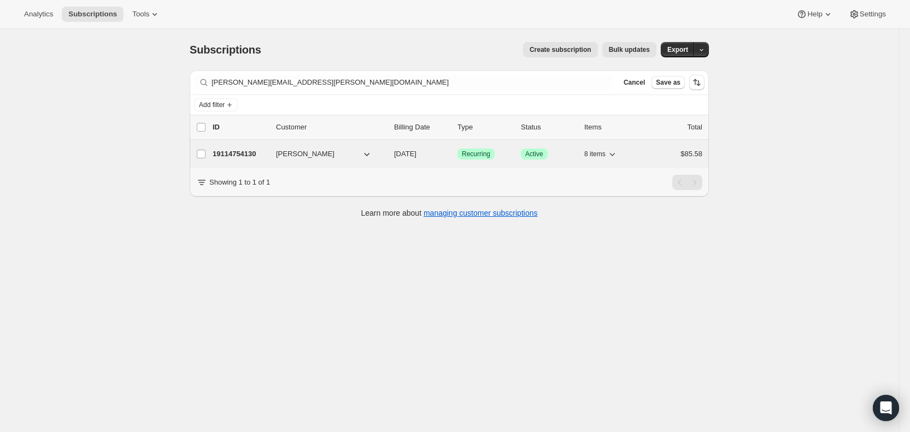
click at [416, 156] on span "[DATE]" at bounding box center [405, 154] width 22 height 8
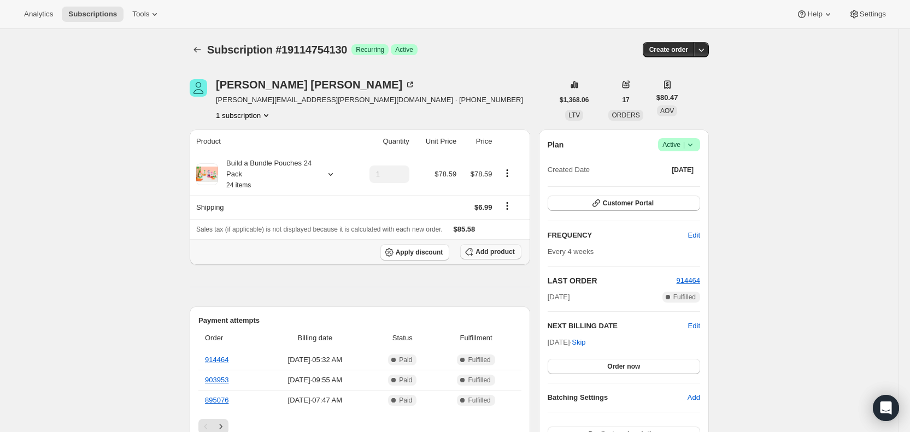
click at [496, 255] on span "Add product" at bounding box center [494, 252] width 39 height 9
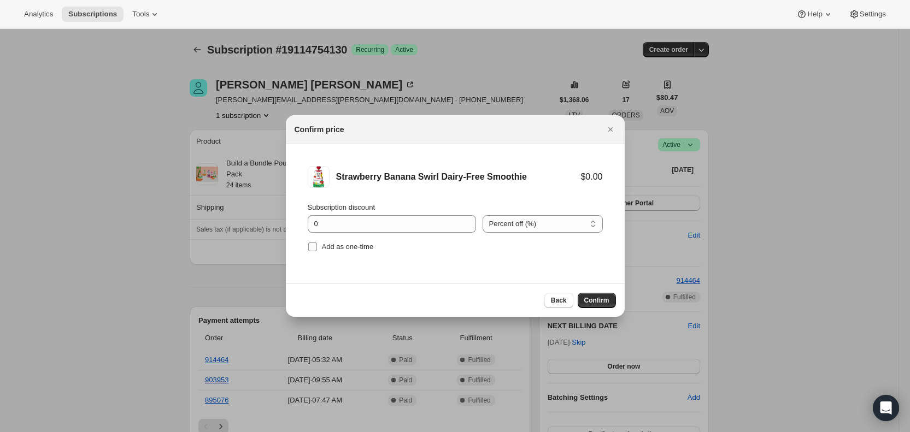
click at [312, 247] on input "Add as one-time" at bounding box center [312, 247] width 9 height 9
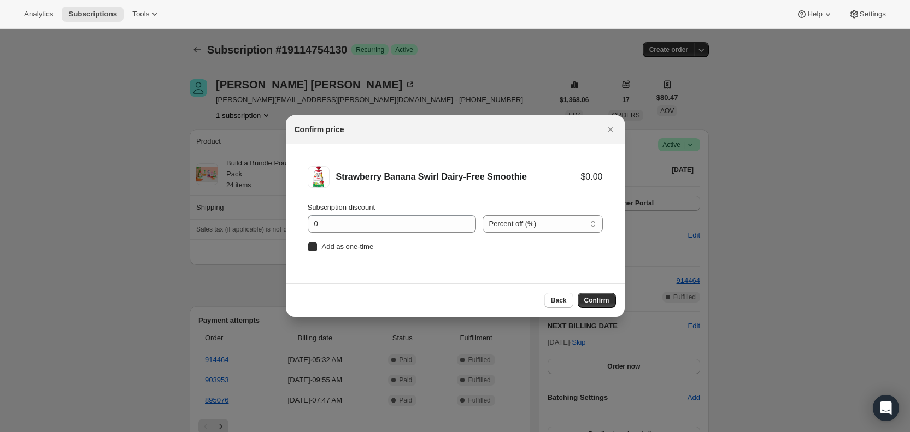
checkbox input "true"
click at [593, 298] on span "Confirm" at bounding box center [596, 300] width 25 height 9
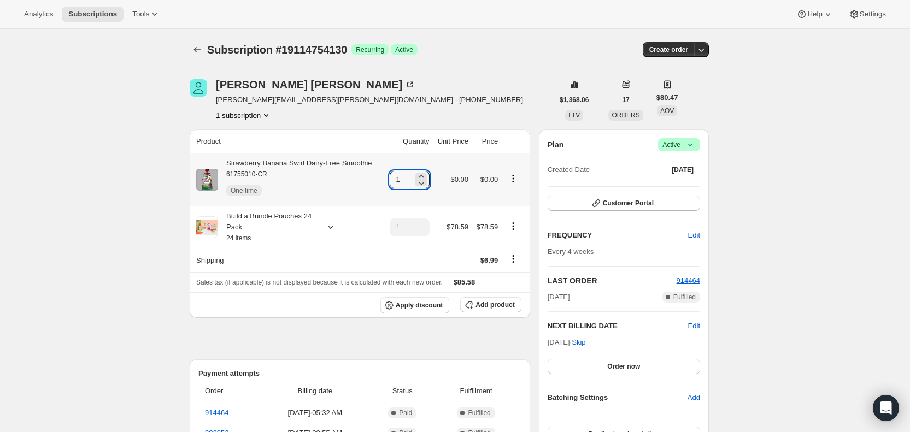
drag, startPoint x: 400, startPoint y: 184, endPoint x: 418, endPoint y: 182, distance: 18.1
click at [418, 182] on div "1" at bounding box center [410, 179] width 40 height 17
type input "7"
click at [330, 224] on icon at bounding box center [330, 227] width 11 height 11
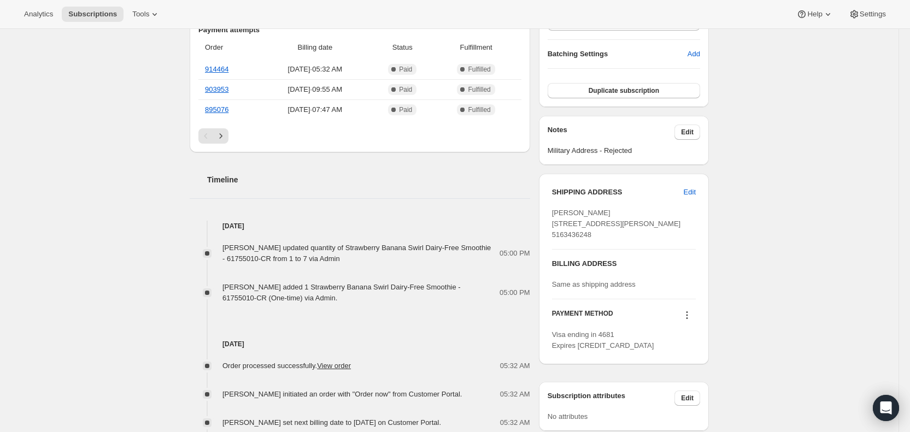
scroll to position [345, 0]
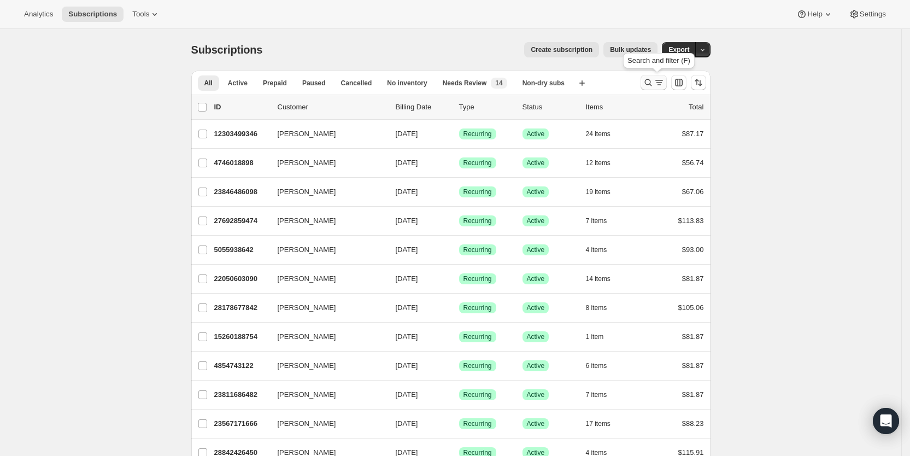
click at [658, 84] on icon "Search and filter results" at bounding box center [659, 82] width 11 height 11
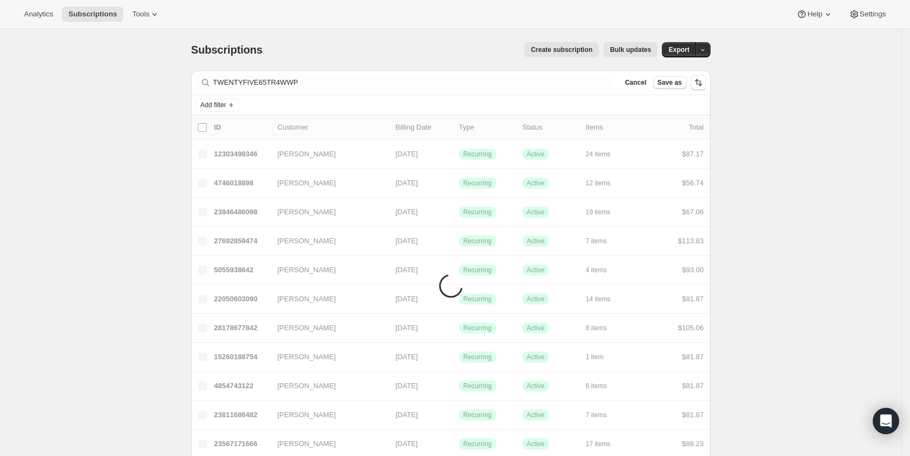
drag, startPoint x: 303, startPoint y: 74, endPoint x: 211, endPoint y: 81, distance: 92.7
click at [211, 81] on div "Filter subscribers TWENTYFIVE65TR4WWP Clear Cancel Save as" at bounding box center [450, 82] width 519 height 24
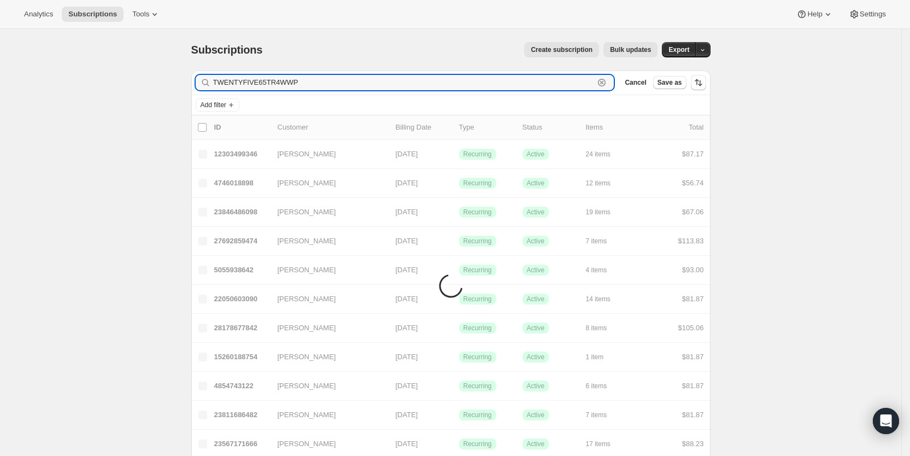
drag, startPoint x: 331, startPoint y: 87, endPoint x: 213, endPoint y: 85, distance: 118.0
click at [213, 85] on div "TWENTYFIVE65TR4WWP Clear" at bounding box center [405, 82] width 419 height 15
paste input "cecyc16@gmail.com"
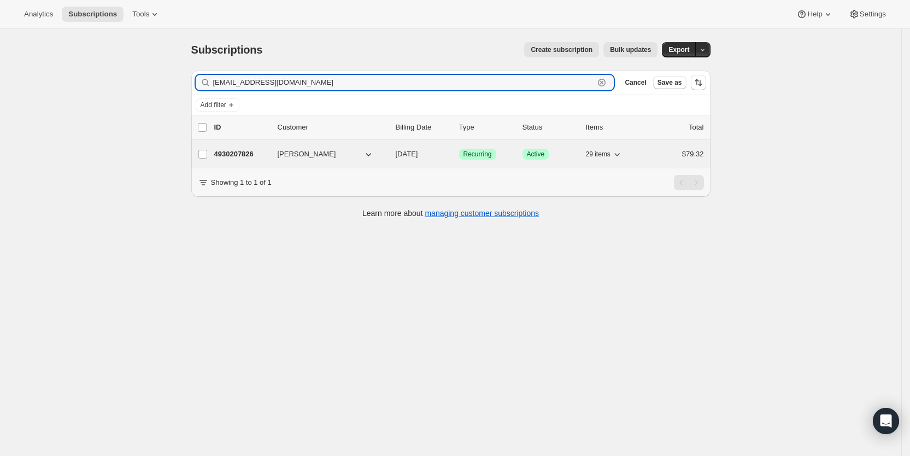
type input "cecyc16@gmail.com"
click at [418, 153] on span "[DATE]" at bounding box center [407, 154] width 22 height 8
